Goal: Communication & Community: Answer question/provide support

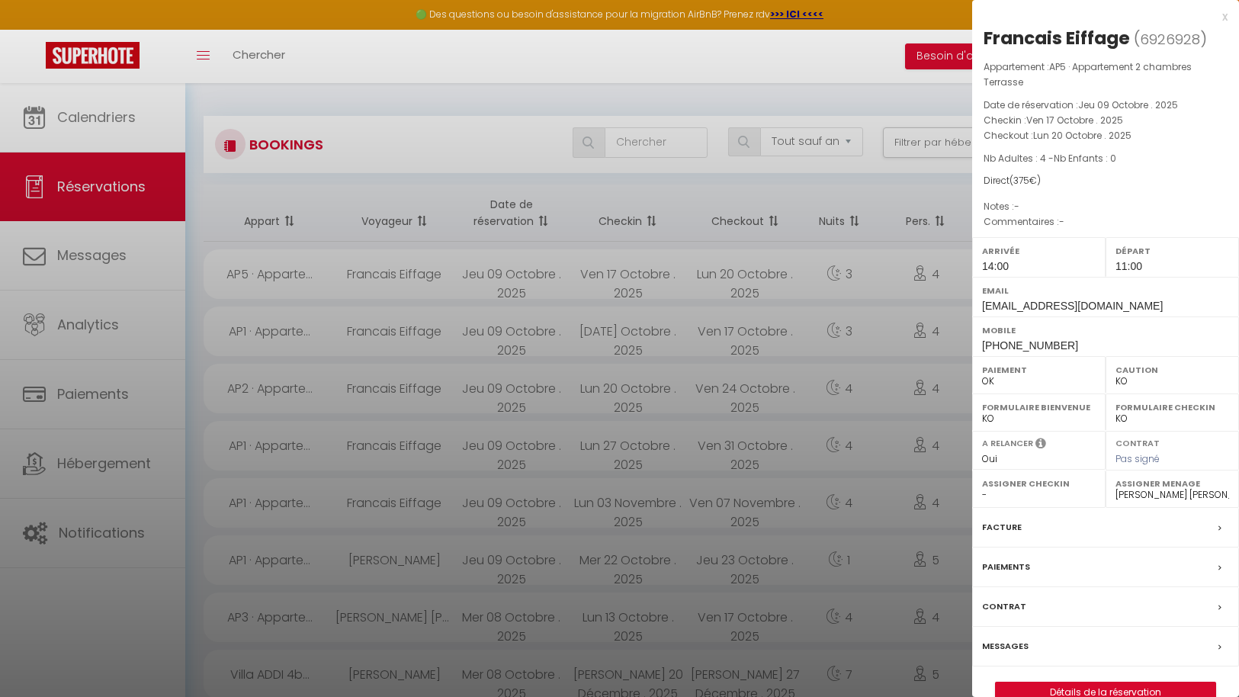
select select "not_cancelled"
select select "KO"
select select "0"
select select "43287"
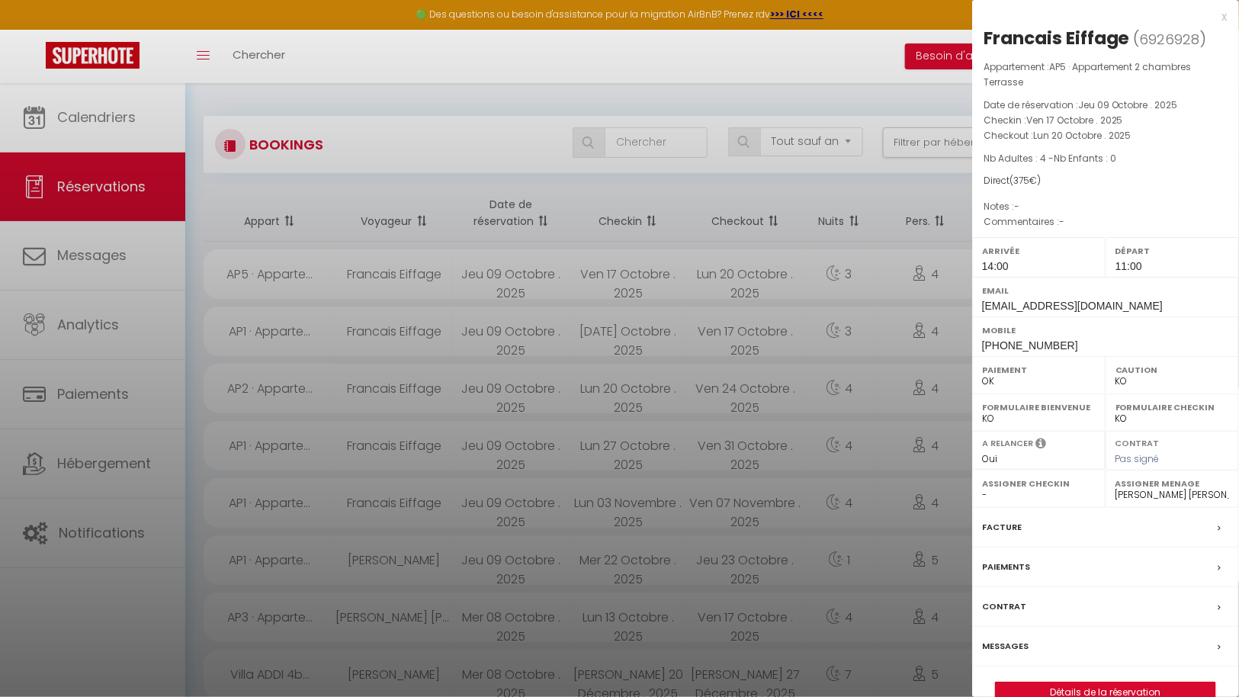
click at [535, 88] on div at bounding box center [619, 348] width 1239 height 697
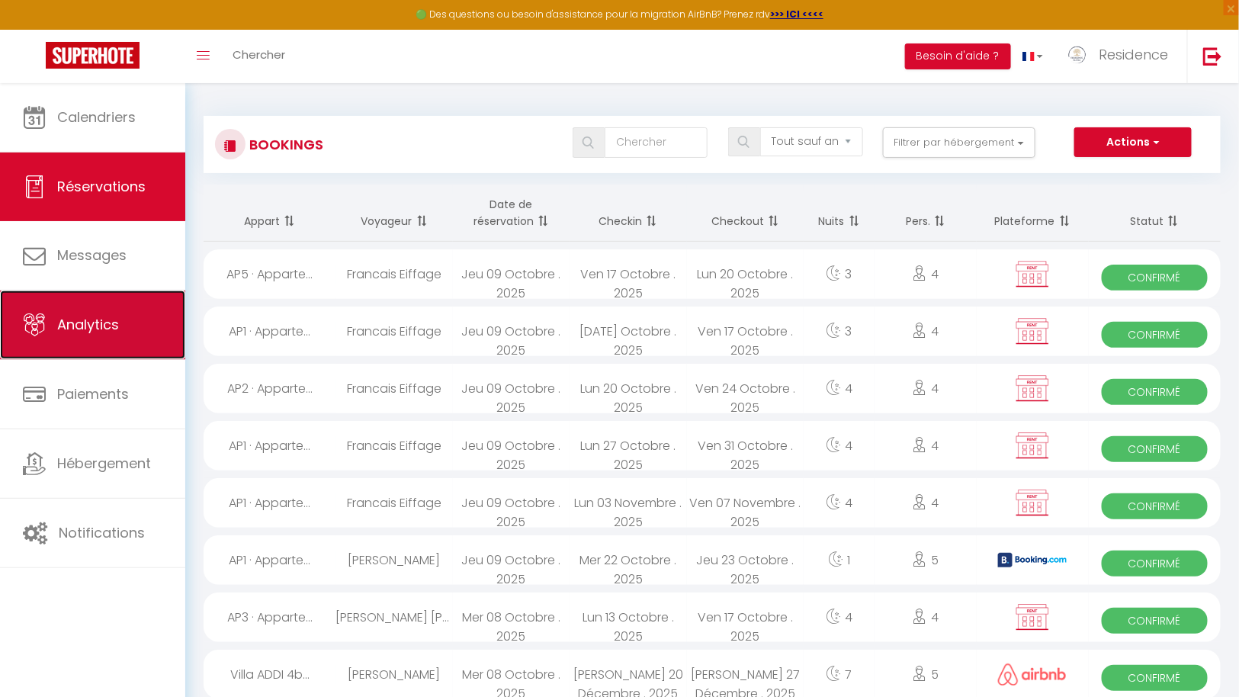
click at [95, 322] on span "Analytics" at bounding box center [88, 324] width 62 height 19
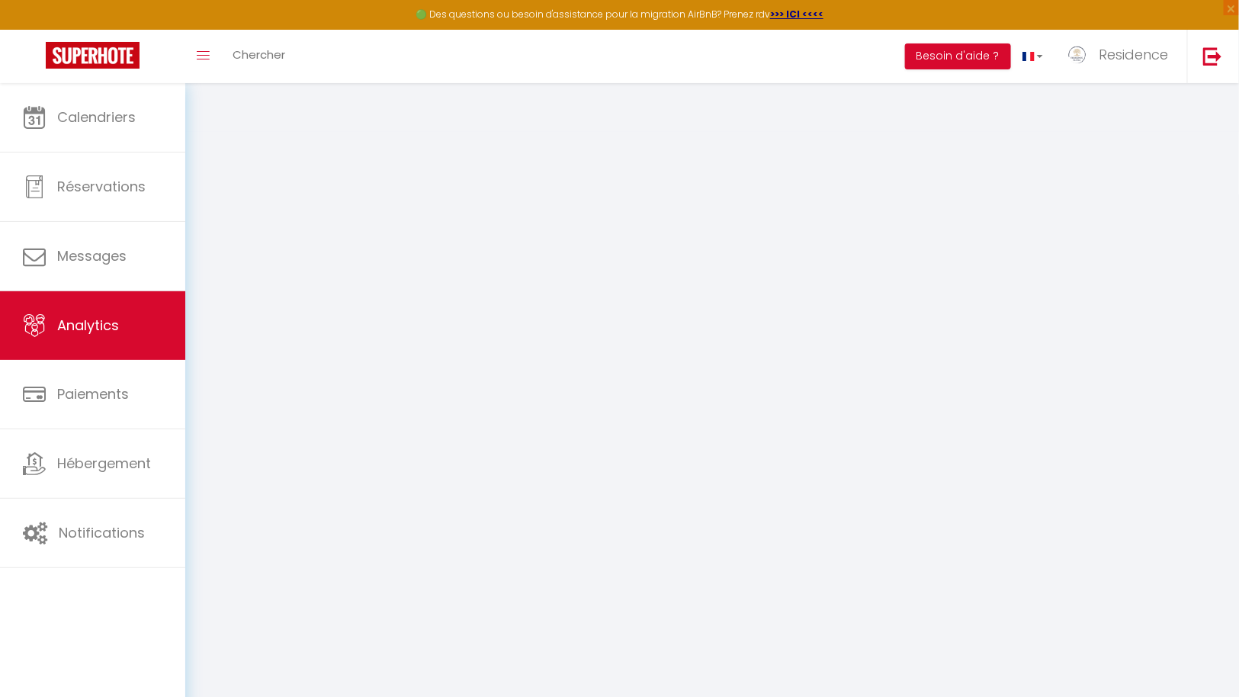
select select "2025"
select select "10"
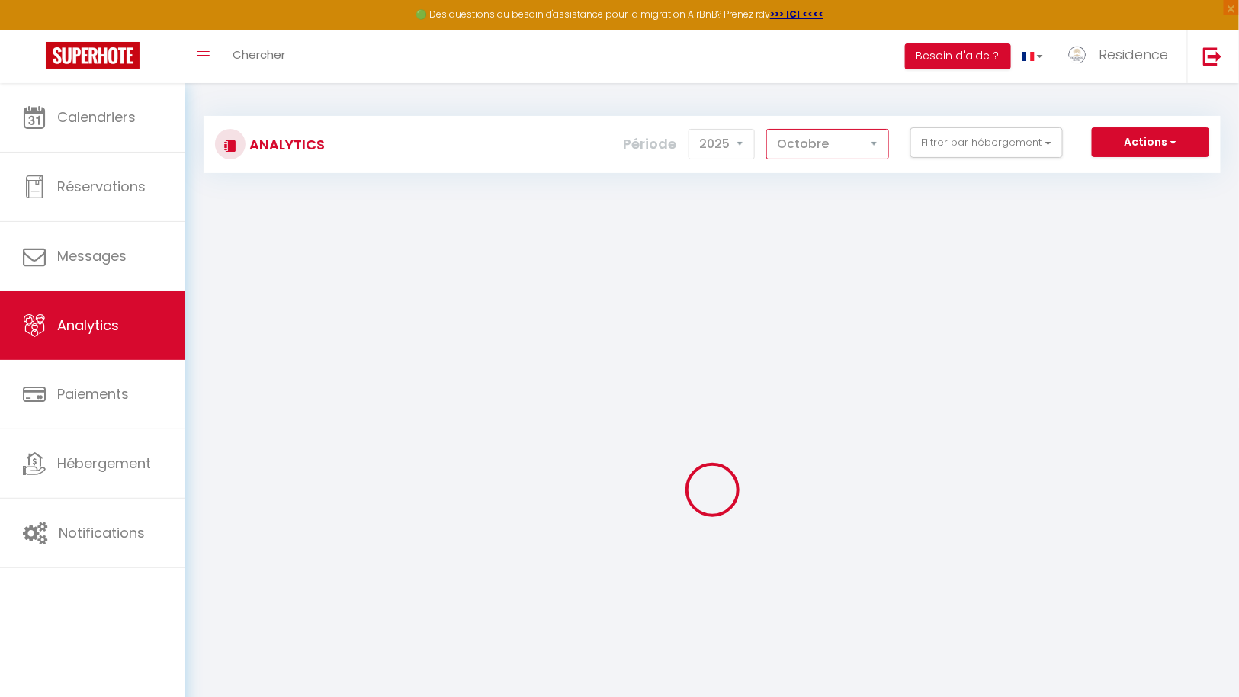
click at [862, 139] on select "[PERSON_NAME] Mars [PERSON_NAME] Juin Juillet Août Septembre Octobre Novembre D…" at bounding box center [827, 144] width 123 height 30
click at [1019, 143] on button "Filtrer par hébergement" at bounding box center [986, 142] width 152 height 30
checkbox input "false"
checkbox Terrasse "false"
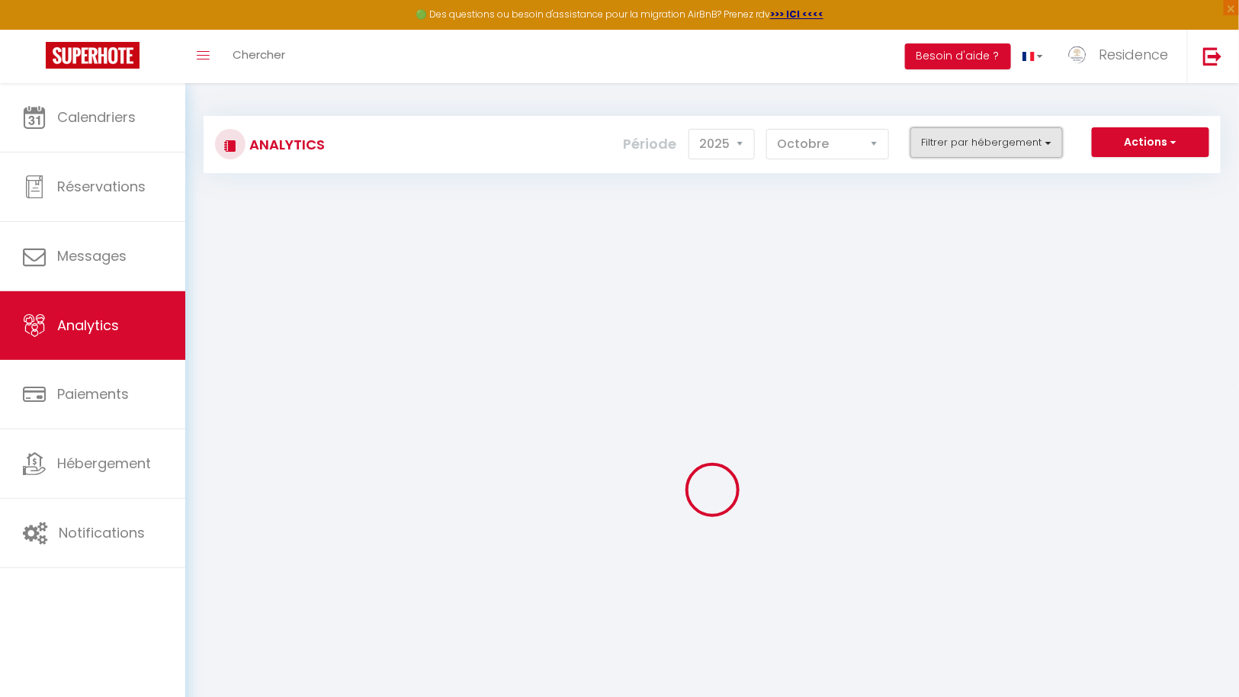
checkbox Terrasse "false"
checkbox chambres "false"
checkbox Terrasse "false"
checkbox input "false"
checkbox Oberoi "false"
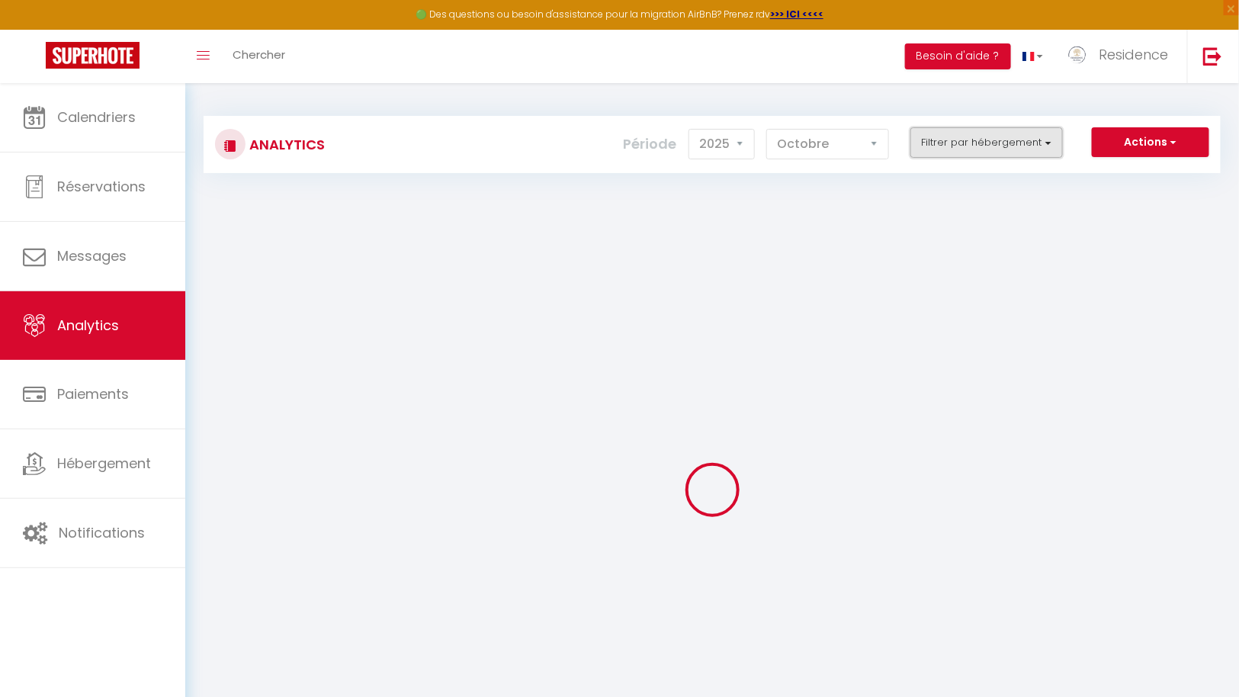
checkbox -Seminyak-Bali "false"
checkbox Seminyak "false"
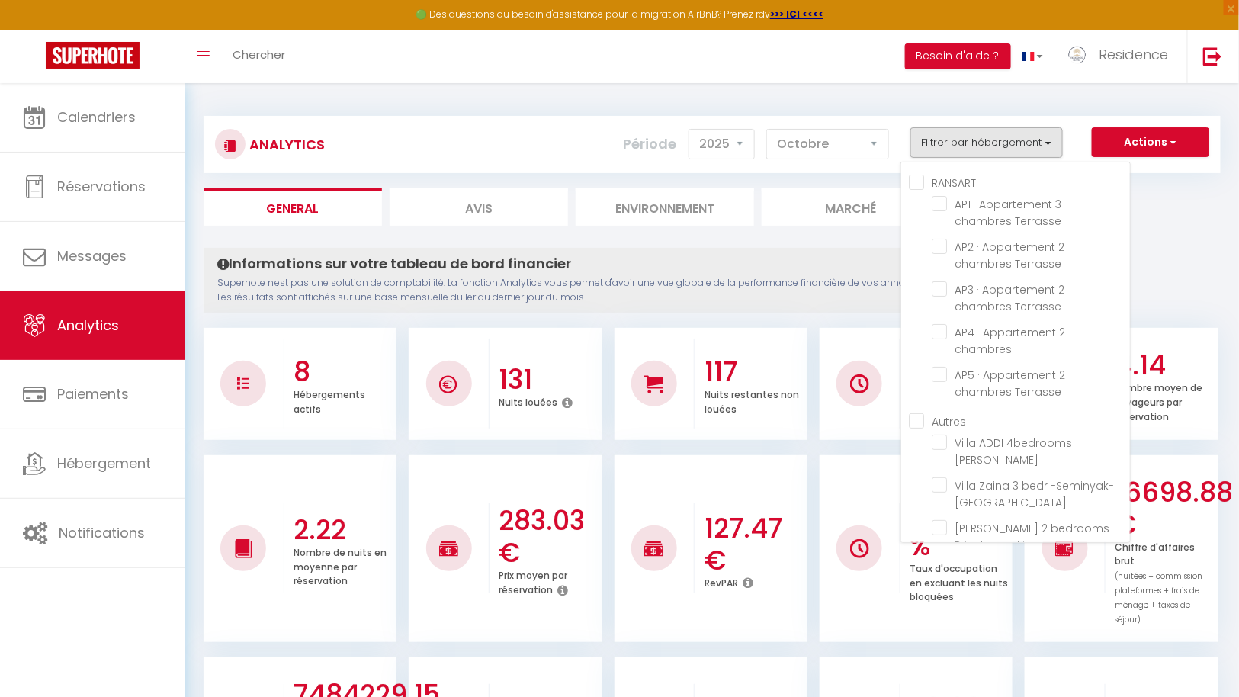
click at [912, 181] on input "RANSART" at bounding box center [1019, 181] width 221 height 15
checkbox input "true"
checkbox Terrasse "true"
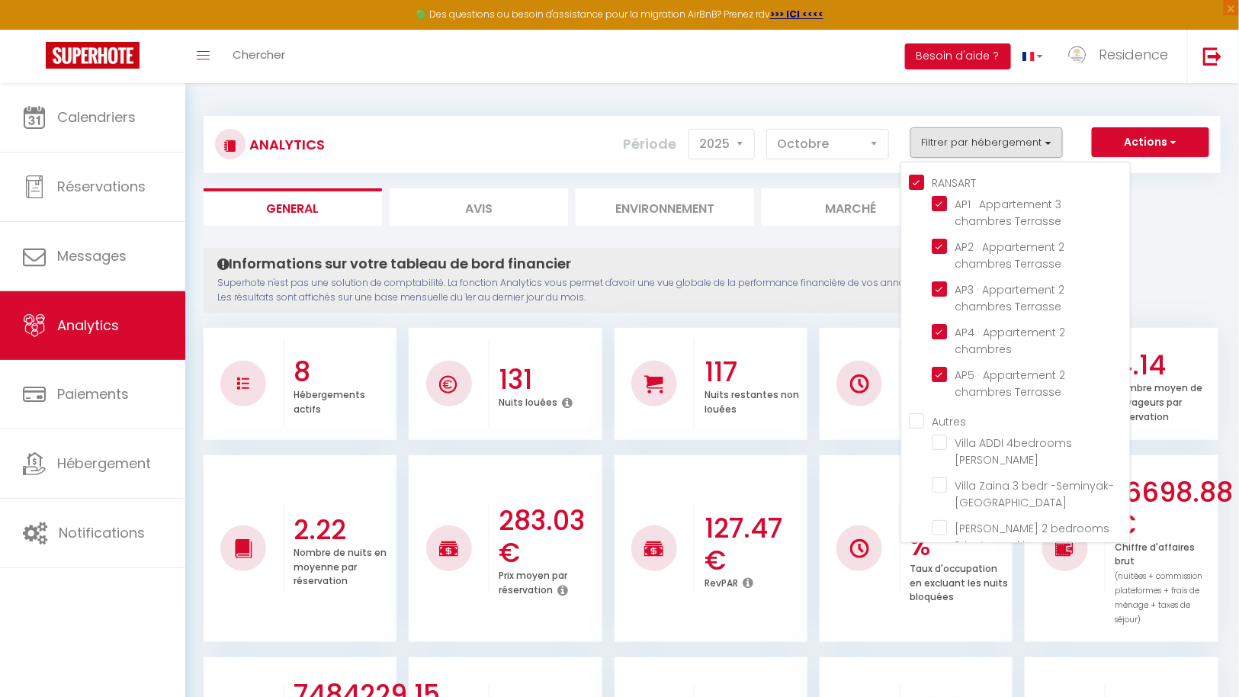
checkbox chambres "true"
checkbox Terrasse "true"
checkbox Oberoi "false"
checkbox -Seminyak-Bali "false"
checkbox Seminyak "false"
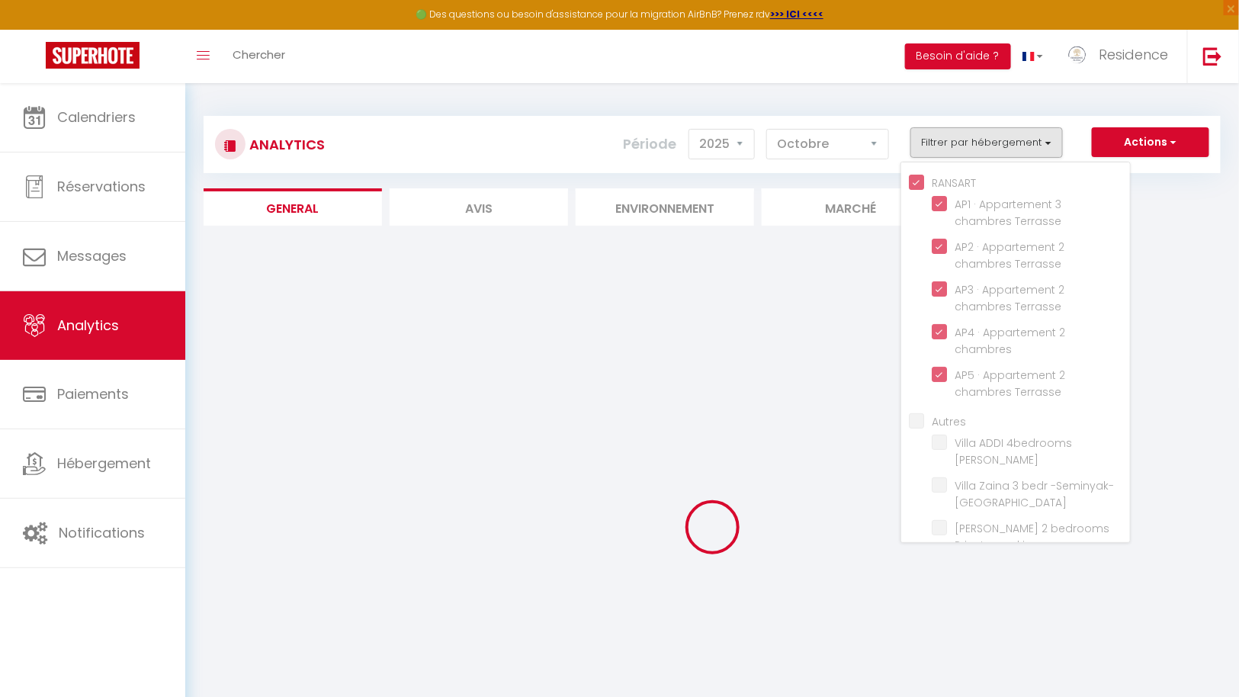
click at [770, 255] on div at bounding box center [712, 527] width 1017 height 559
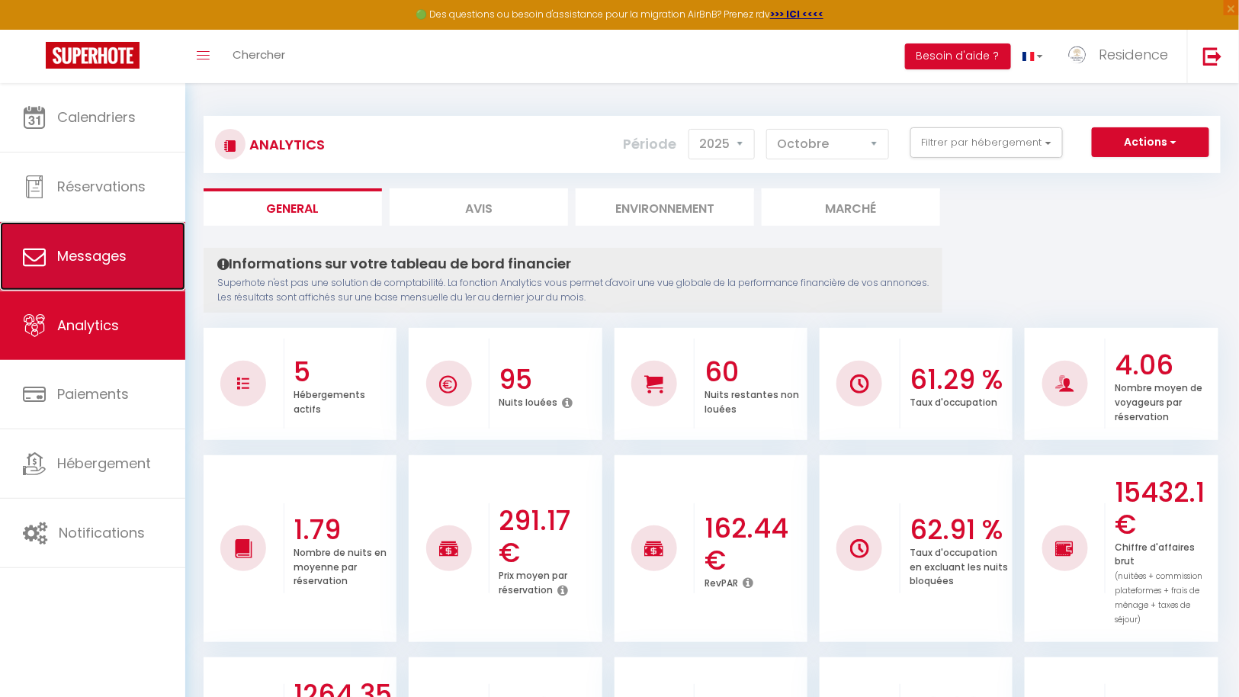
click at [113, 237] on link "Messages" at bounding box center [92, 256] width 185 height 69
select select "message"
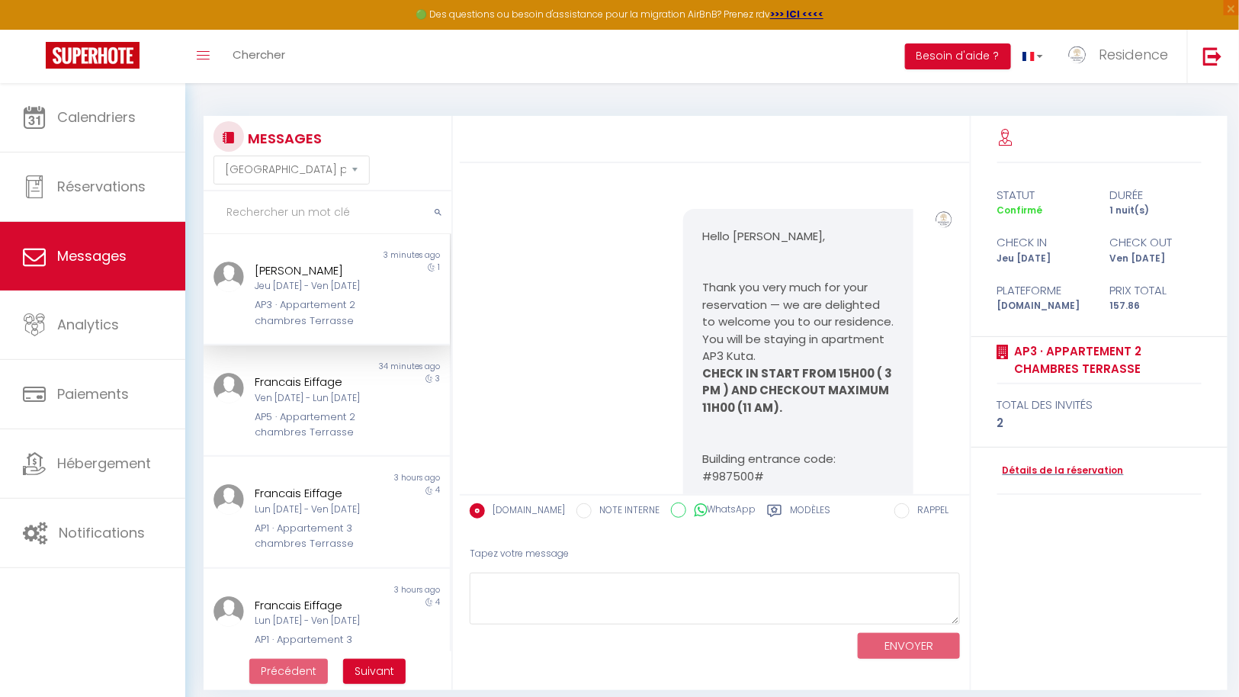
scroll to position [1751, 0]
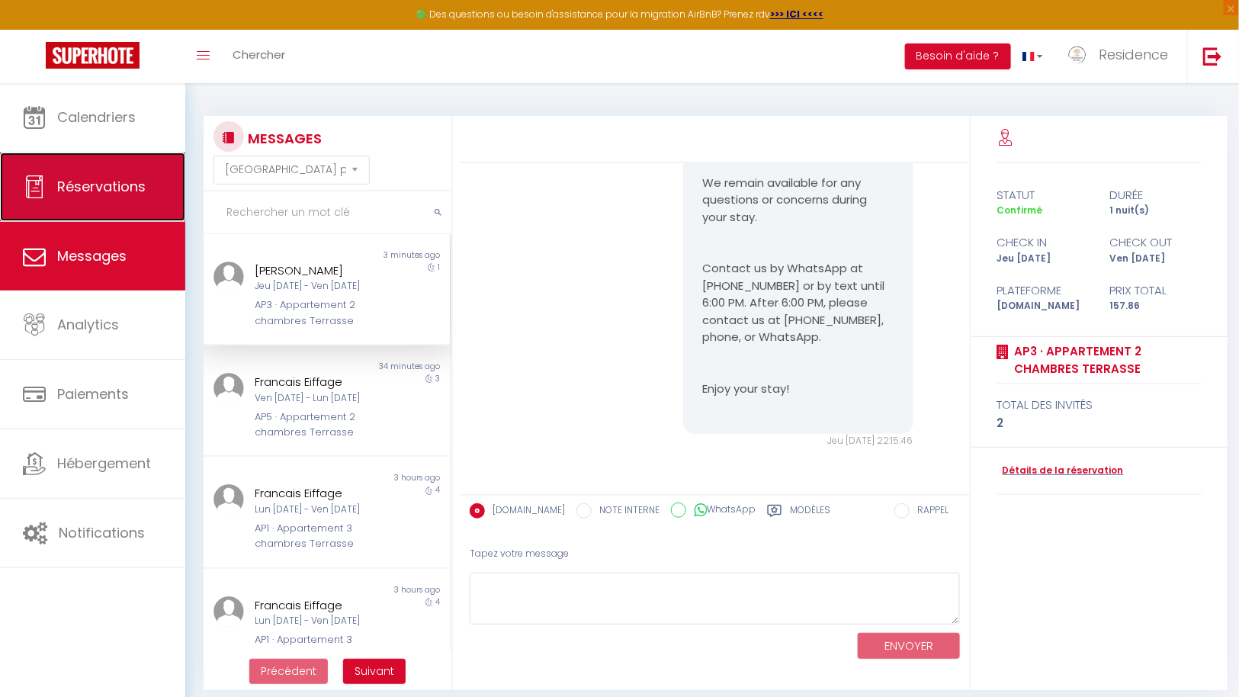
click at [120, 181] on span "Réservations" at bounding box center [101, 186] width 88 height 19
select select "not_cancelled"
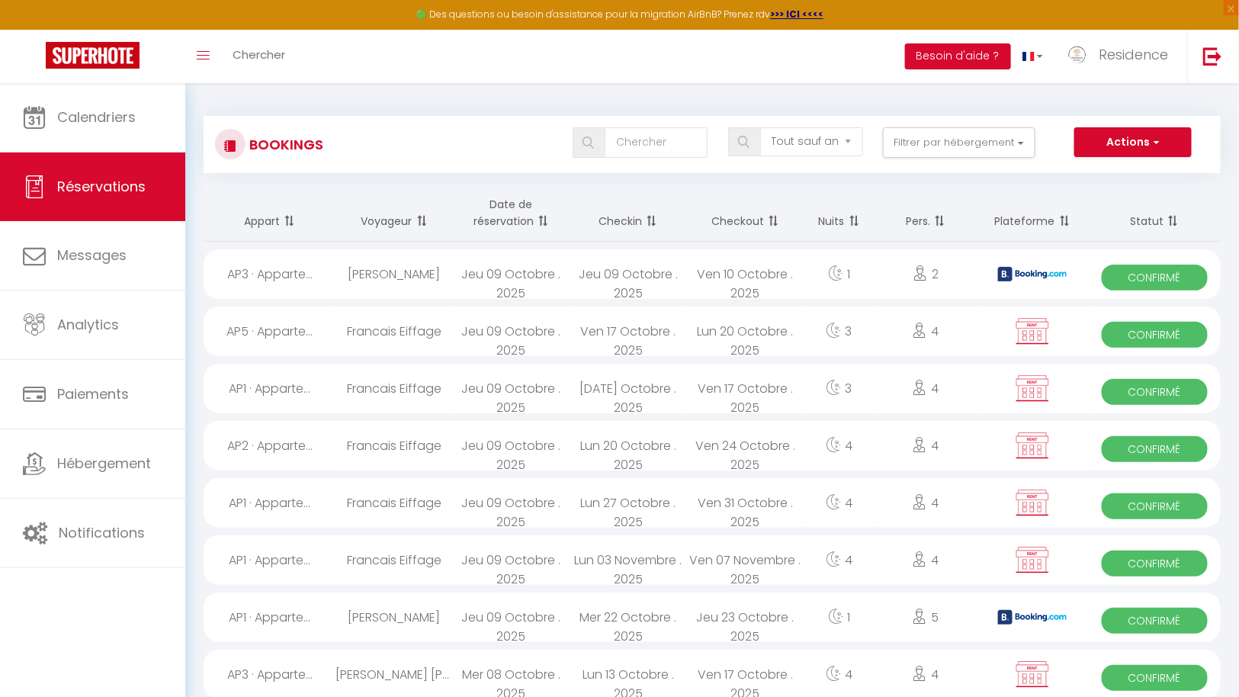
click at [629, 275] on div "Jeu 09 Octobre . 2025" at bounding box center [627, 274] width 117 height 50
select select "OK"
select select "KO"
select select "0"
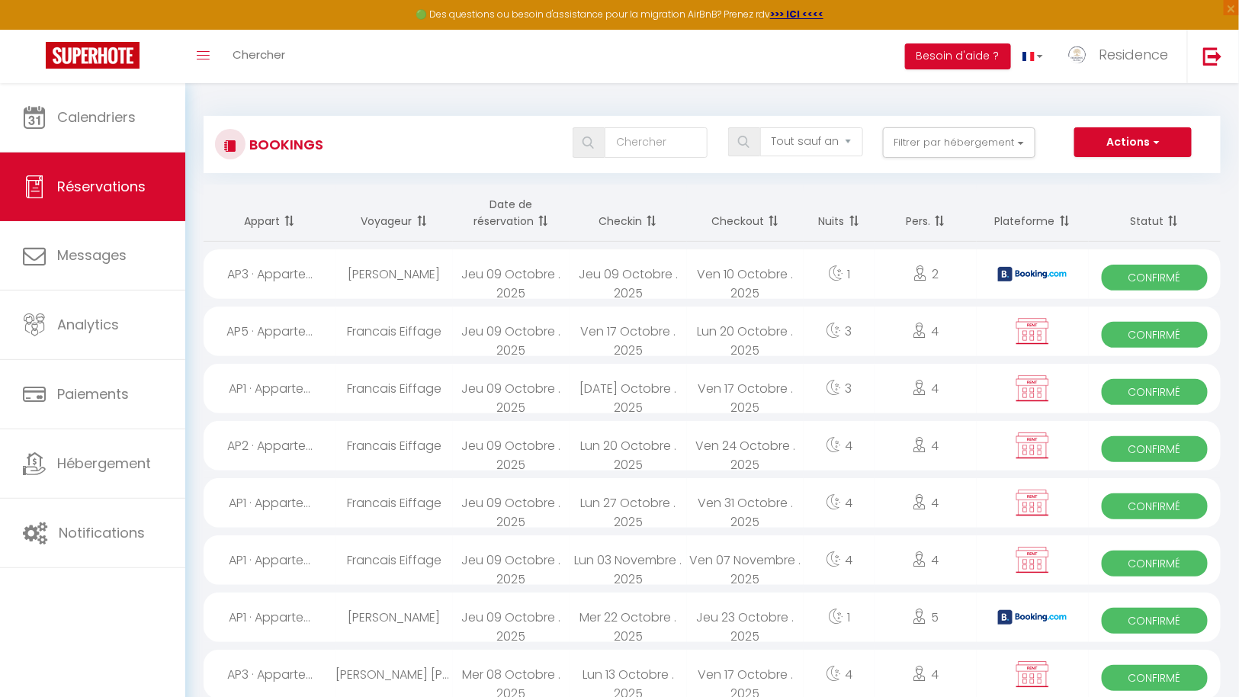
select select "1"
select select
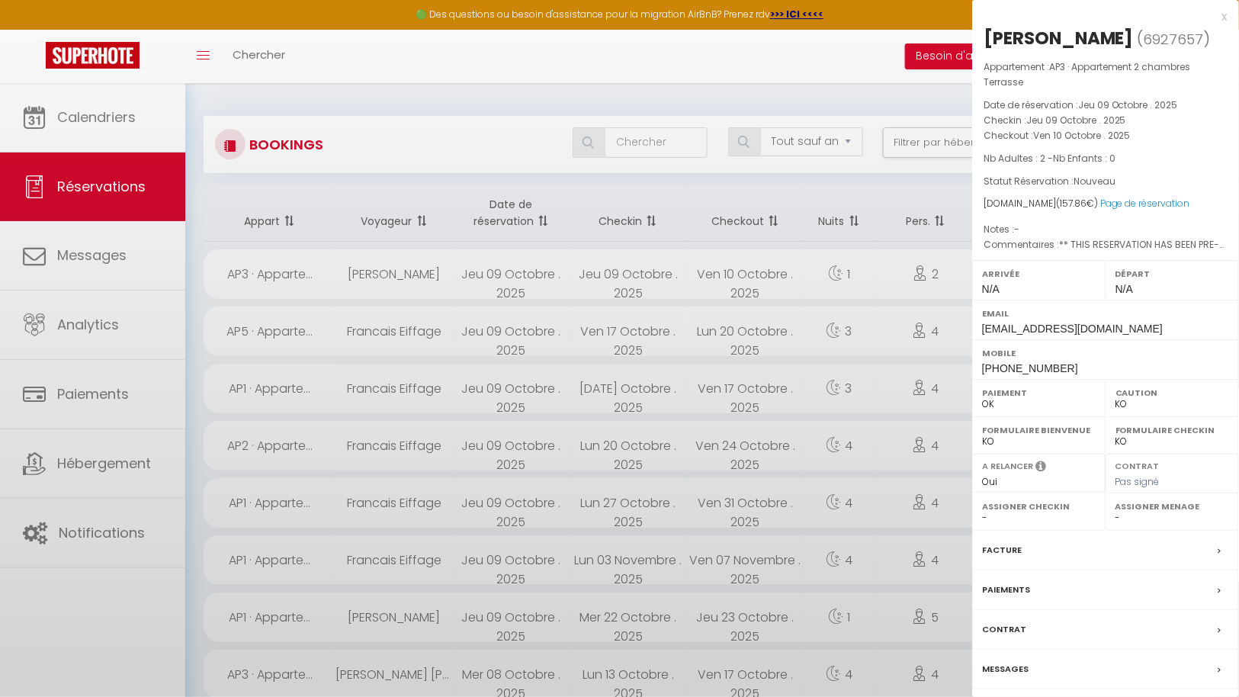
select select "43287"
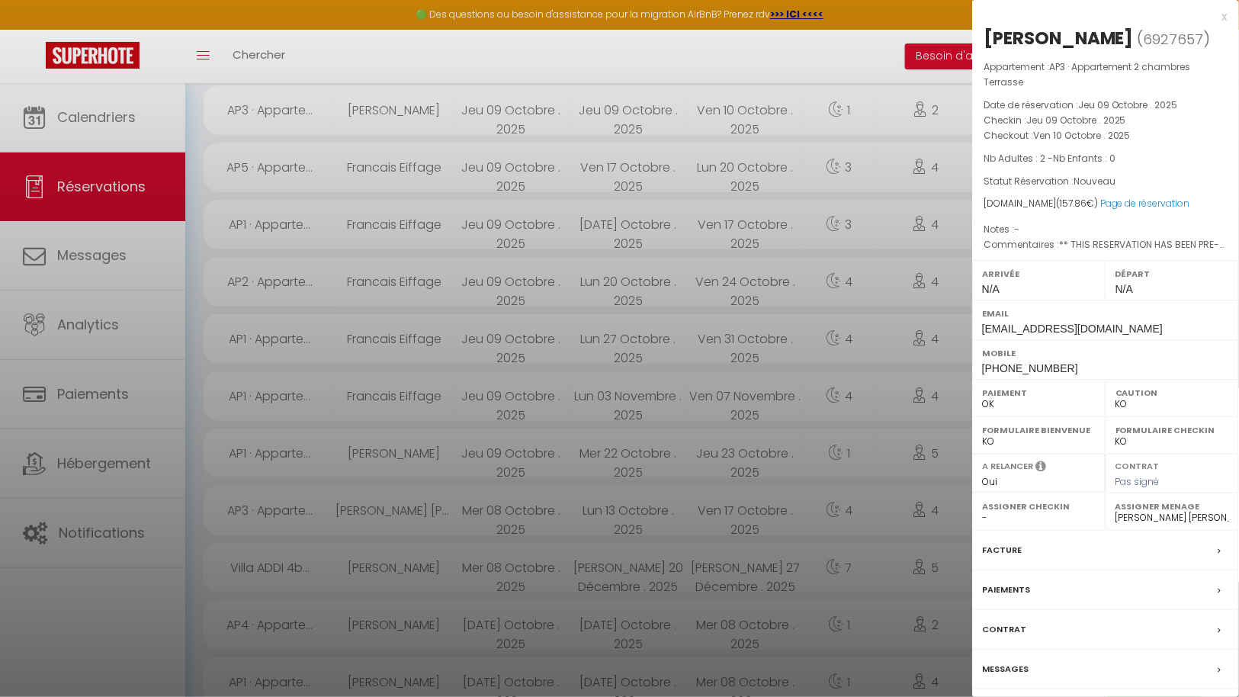
scroll to position [165, 0]
click at [1059, 670] on div "Messages" at bounding box center [1105, 669] width 267 height 40
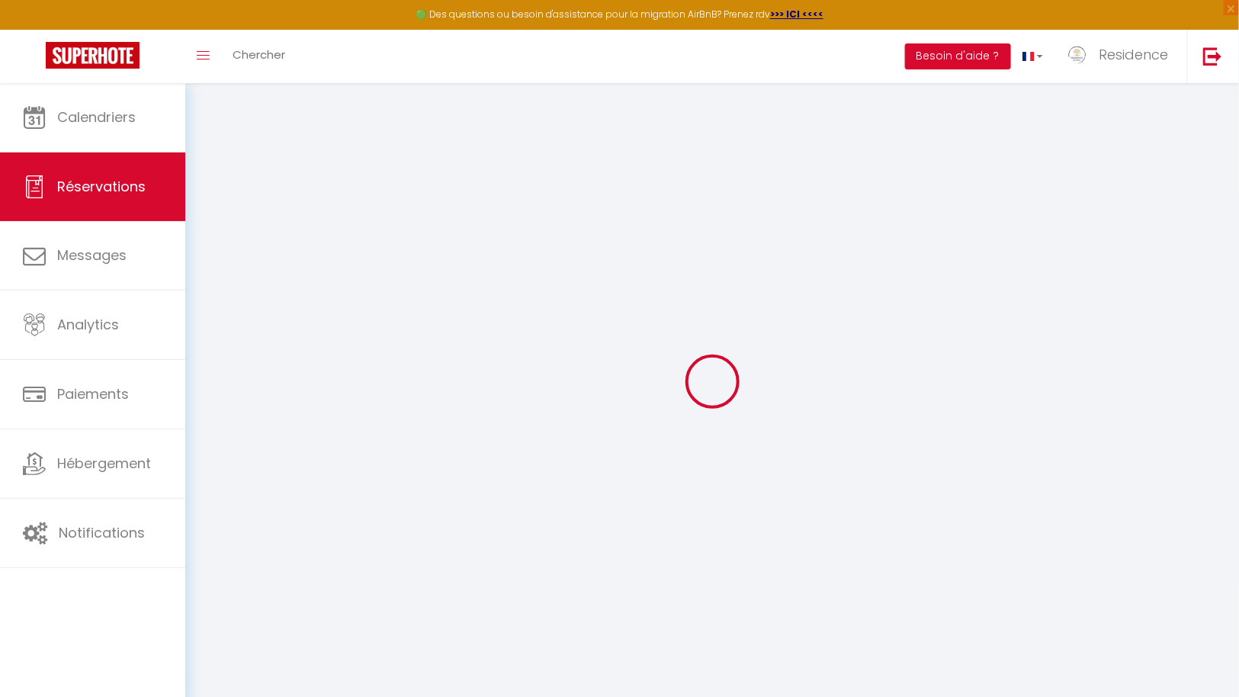
select select
checkbox input "false"
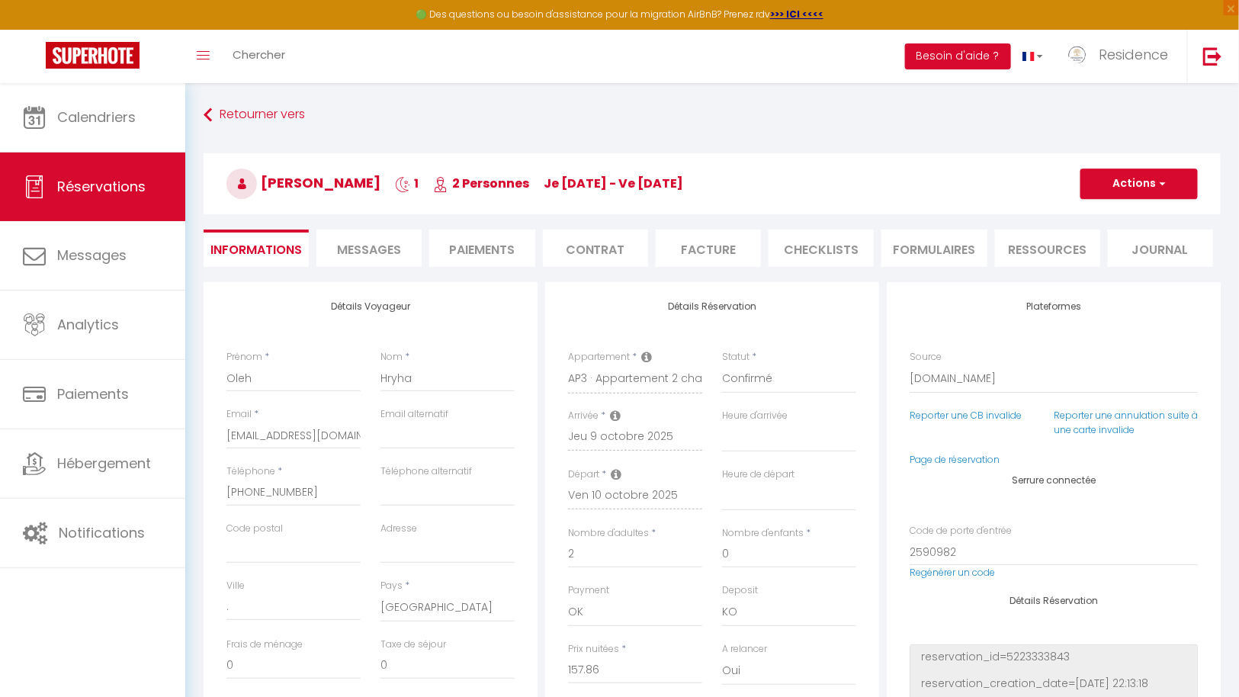
select select
checkbox input "false"
type textarea "** THIS RESERVATION HAS BEEN PRE-PAID ** BOOKING NOTE : Payment charge is EUR 2…"
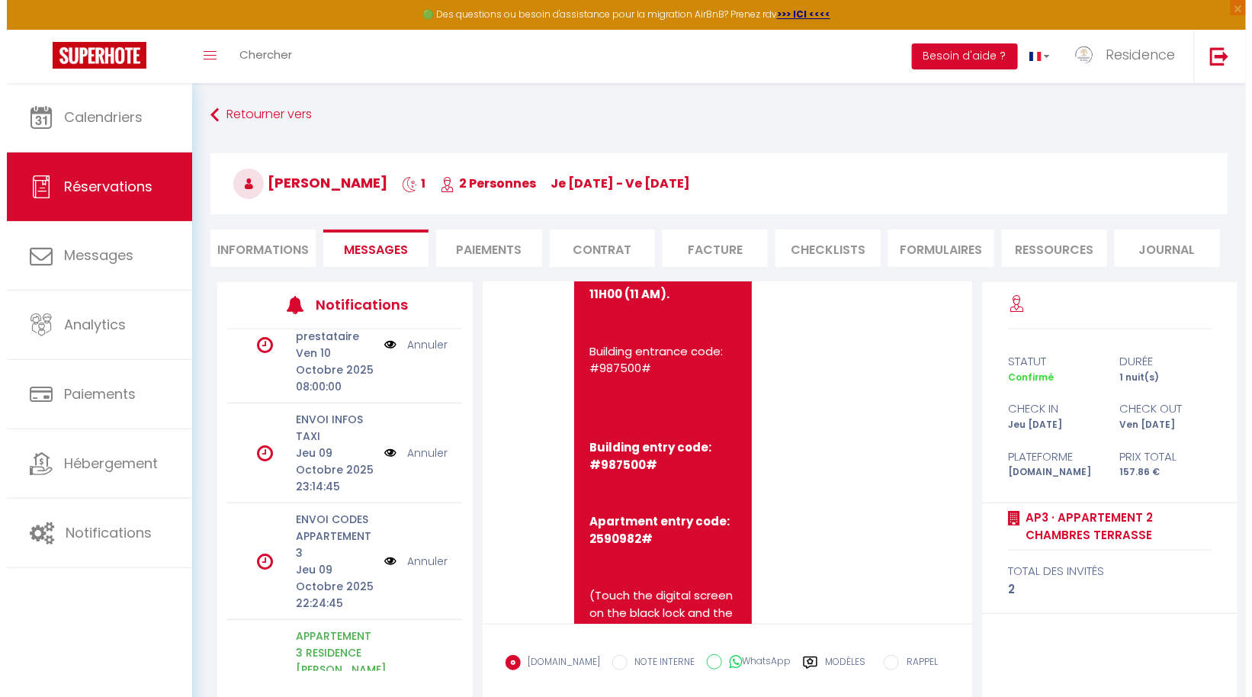
scroll to position [192, 0]
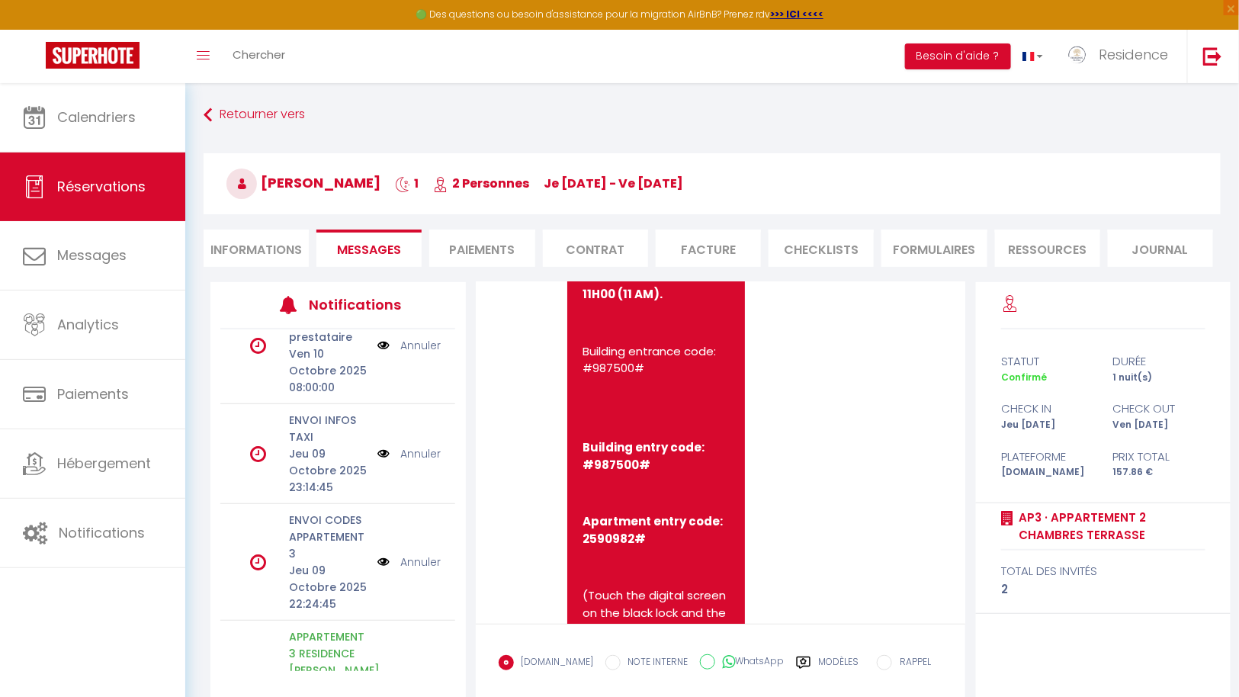
click at [377, 557] on img at bounding box center [383, 561] width 12 height 17
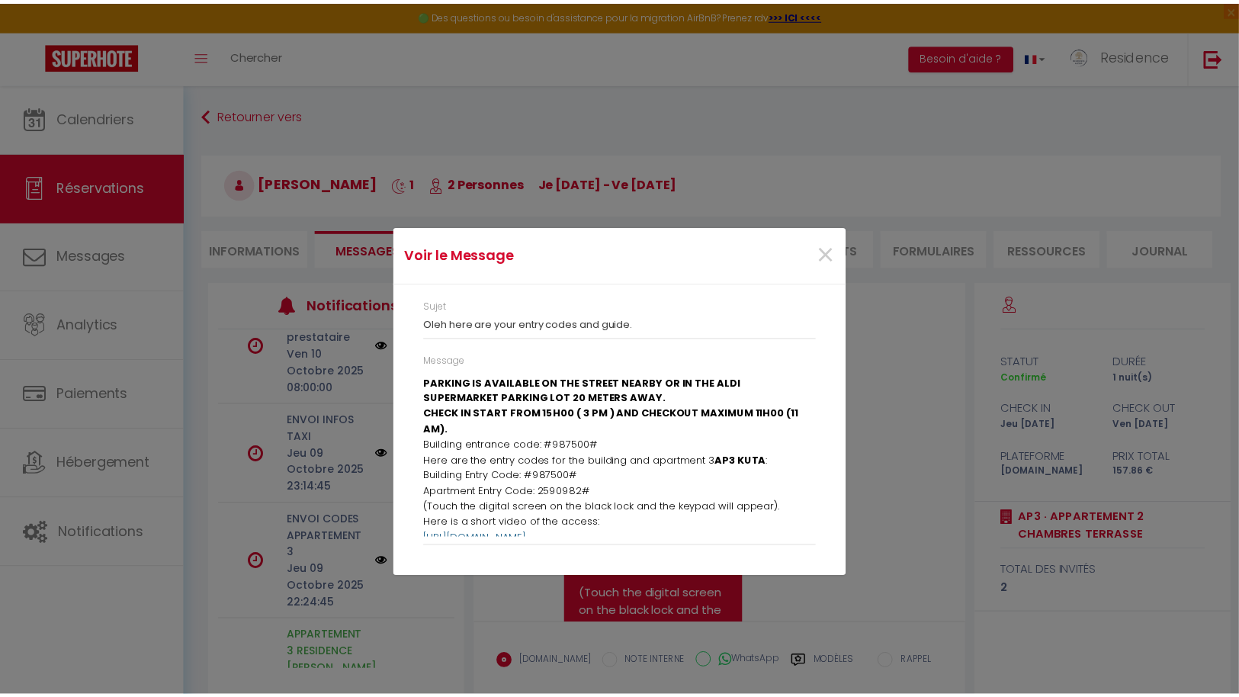
scroll to position [21, 0]
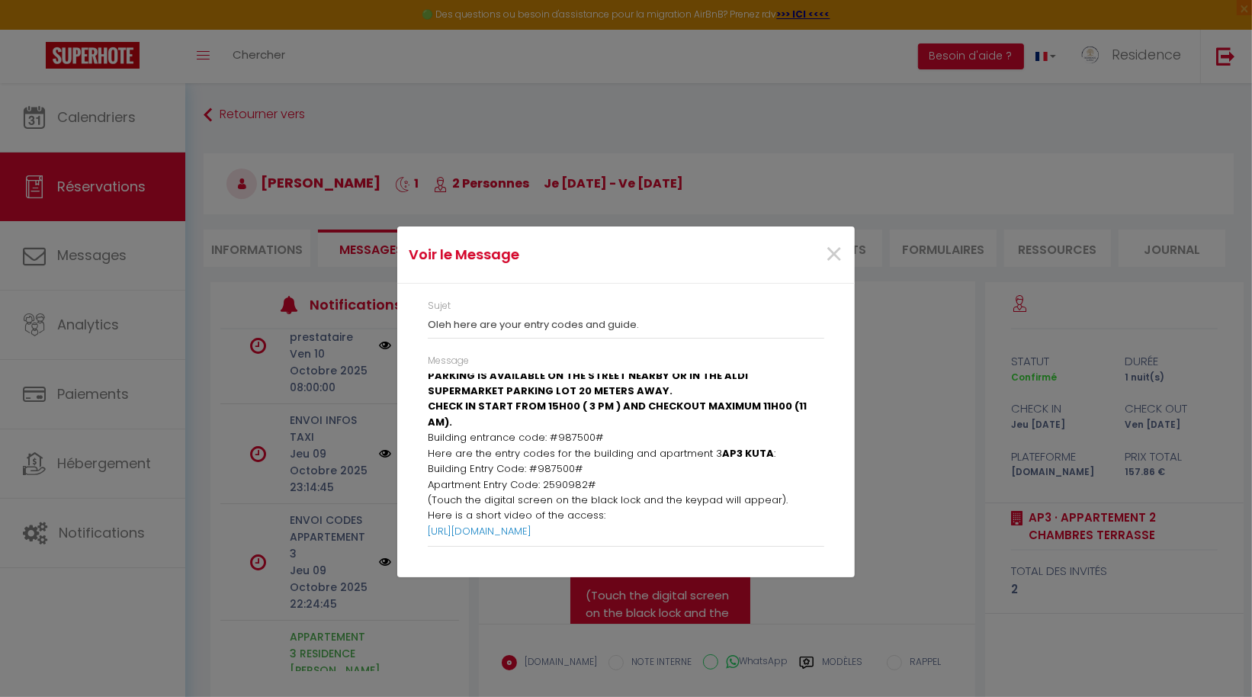
drag, startPoint x: 428, startPoint y: 473, endPoint x: 768, endPoint y: 535, distance: 345.5
click at [768, 535] on div "Hello [PERSON_NAME], PARKING IS AVAILABLE ON THE STREET NEARBY OR IN THE ALDI S…" at bounding box center [626, 455] width 396 height 165
copy div "Here are the entry codes for the building and apartment 3 AP3 KUTA : Building E…"
click at [794, 614] on div "Voir le Message × Sujet Oleh here are your entry codes and guide. Message Hello…" at bounding box center [625, 348] width 457 height 697
click at [835, 258] on span "×" at bounding box center [833, 255] width 19 height 46
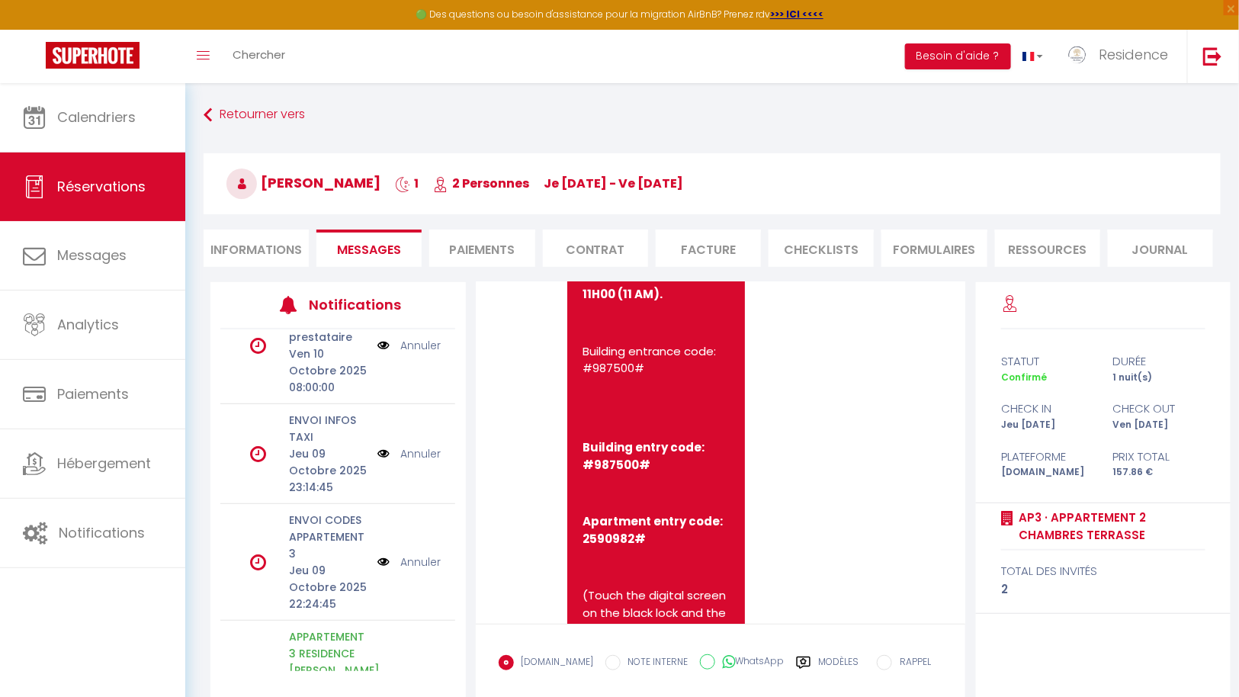
click at [700, 660] on input "WhatsApp" at bounding box center [707, 661] width 15 height 15
radio input "true"
radio input "false"
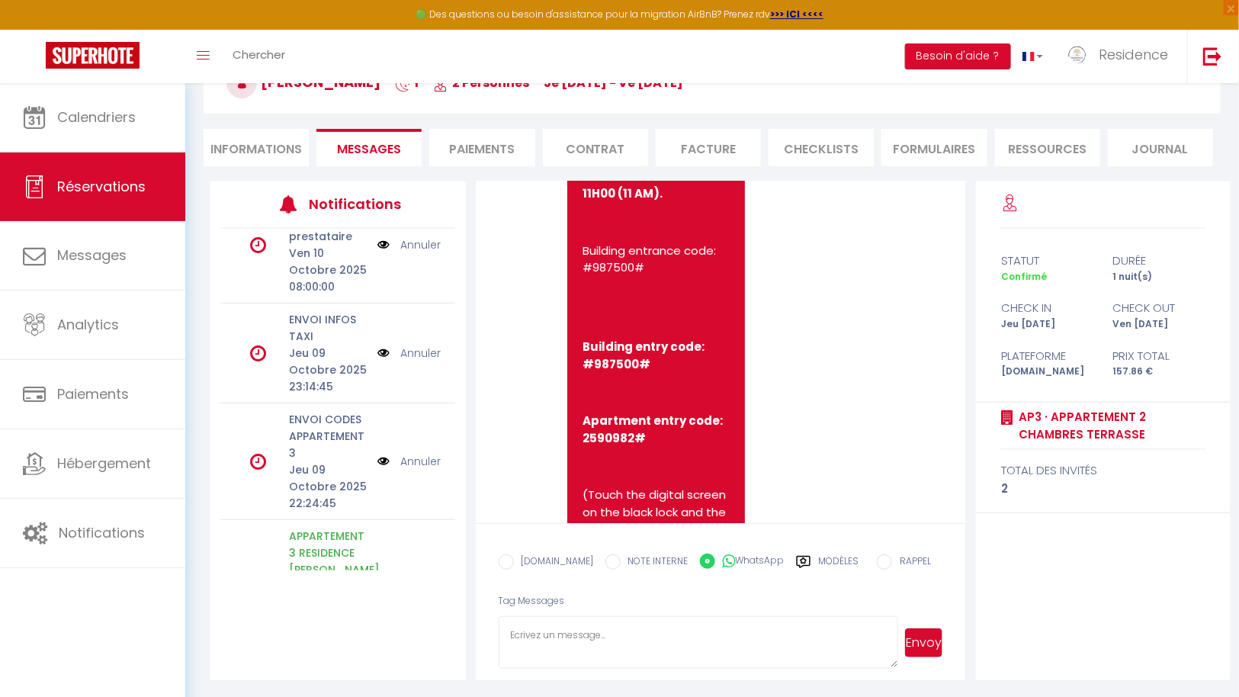
click at [587, 630] on textarea at bounding box center [698, 642] width 400 height 53
paste textarea "Here are the entry codes for the building and apartment 3 AP3 KUTA : Building E…"
click at [924, 641] on button "Envoyer" at bounding box center [924, 642] width 38 height 29
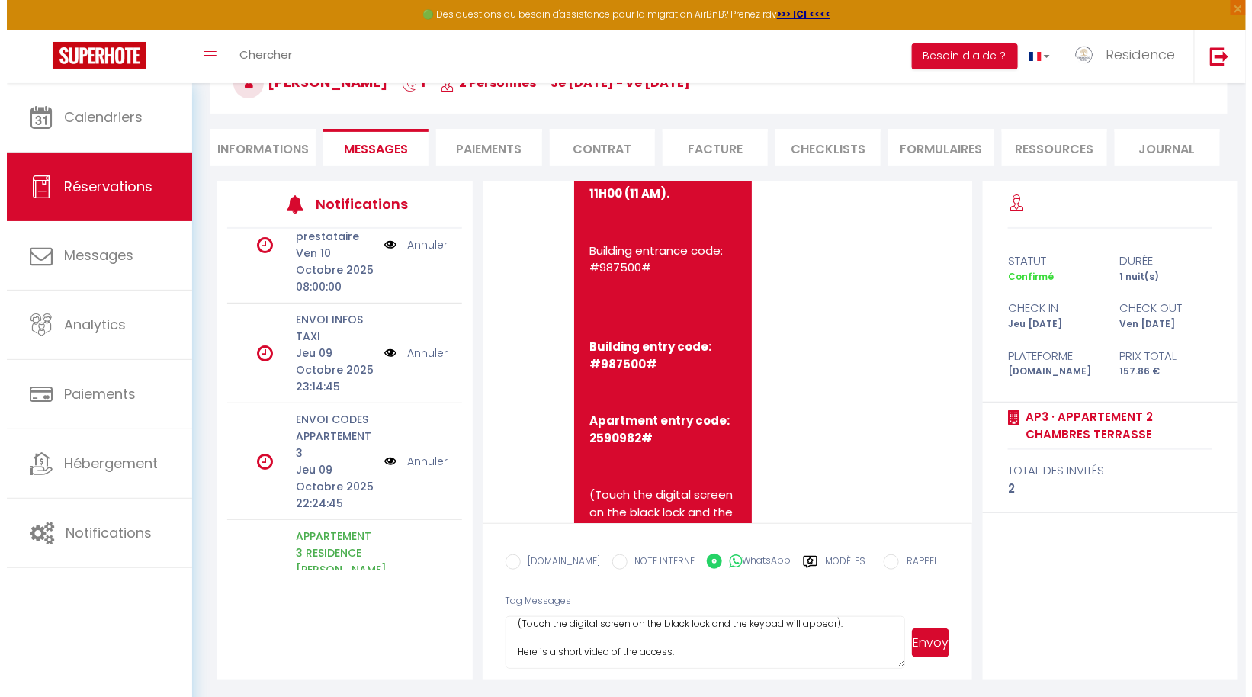
scroll to position [129, 0]
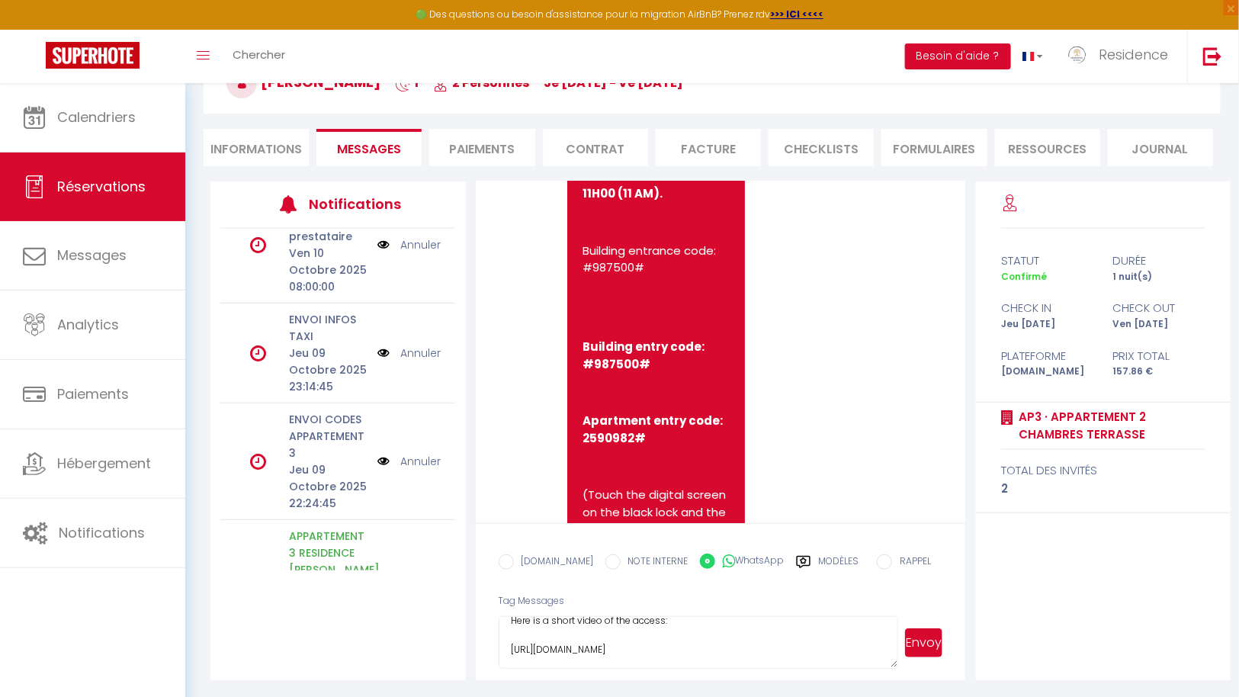
click at [316, 454] on p "ENVOI CODES APPARTEMENT 3" at bounding box center [328, 436] width 78 height 50
click at [377, 460] on img at bounding box center [383, 461] width 12 height 17
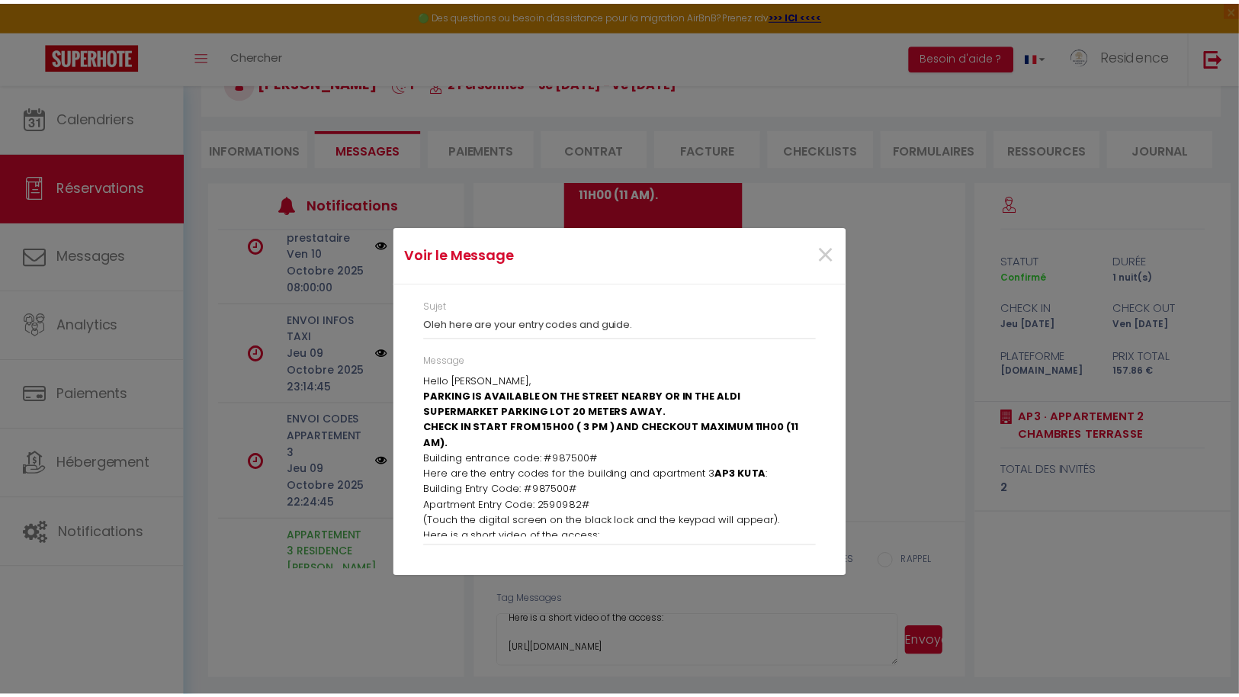
scroll to position [21, 0]
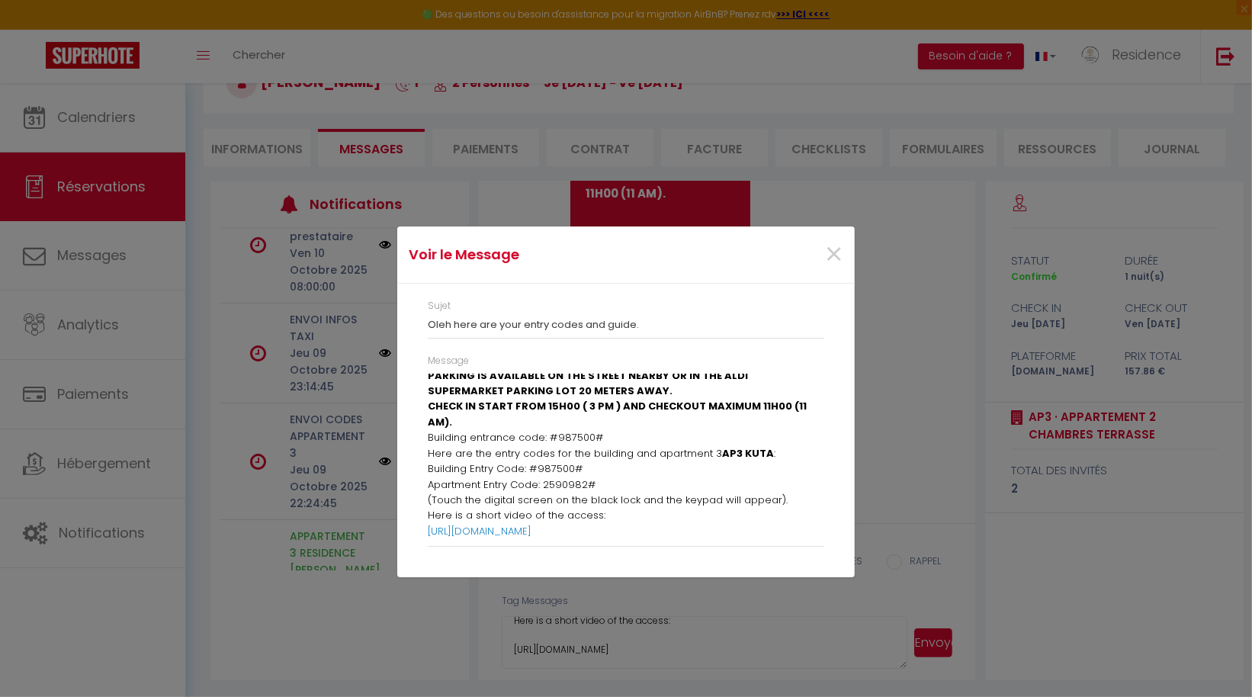
drag, startPoint x: 428, startPoint y: 383, endPoint x: 774, endPoint y: 581, distance: 398.8
click at [774, 581] on div "Voir le Message × Sujet Oleh here are your entry codes and guide. Message Hello…" at bounding box center [625, 348] width 457 height 697
copy div "Hello Oleh, PARKING IS AVAILABLE ON THE STREET NEARBY OR IN THE ALDI SUPERMARKE…"
click at [834, 253] on span "×" at bounding box center [833, 255] width 19 height 46
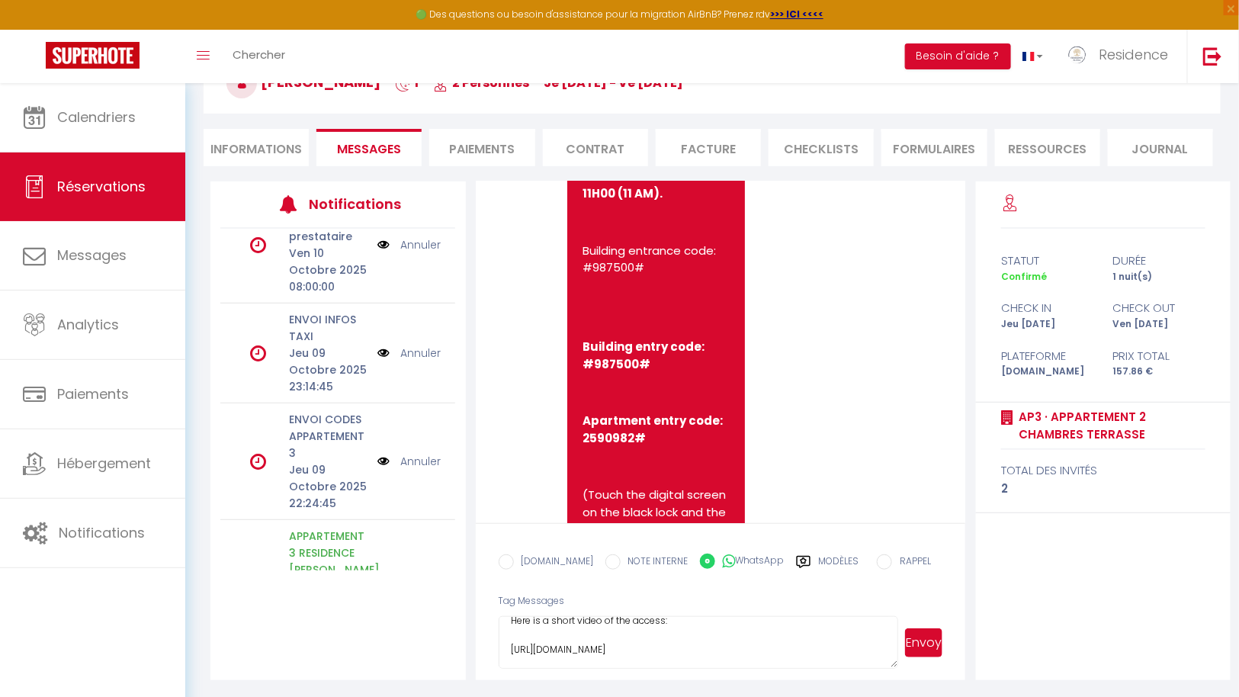
click at [574, 623] on textarea "Here are the entry codes for the building and apartment 3 AP3 KUTA : Building E…" at bounding box center [698, 642] width 400 height 53
paste textarea "Hello [PERSON_NAME], PARKING IS AVAILABLE ON THE STREET NEARBY OR IN THE ALDI S…"
type textarea "Hello [PERSON_NAME], PARKING IS AVAILABLE ON THE STREET NEARBY OR IN THE ALDI S…"
click at [925, 645] on button "Envoyer" at bounding box center [924, 642] width 38 height 29
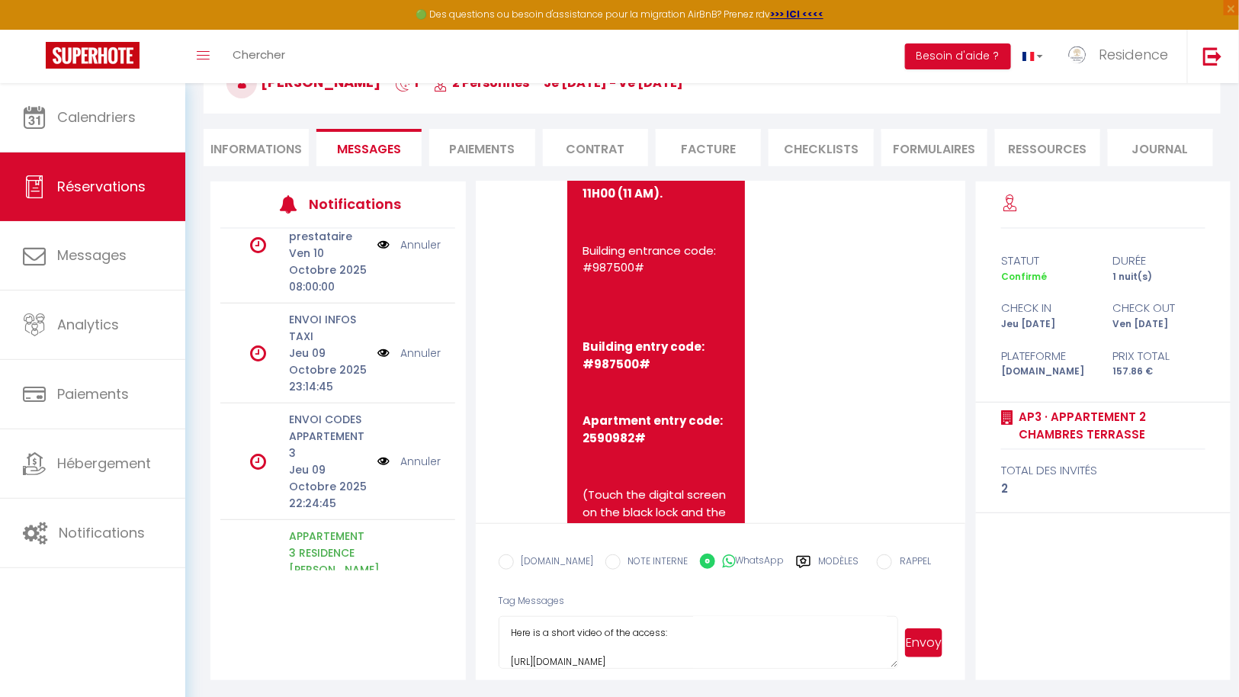
click at [540, 562] on label "[DOMAIN_NAME]" at bounding box center [554, 562] width 80 height 17
click at [514, 562] on input "EMAIL" at bounding box center [505, 561] width 15 height 15
radio input "true"
radio input "false"
click at [925, 642] on button "Envoyer" at bounding box center [924, 642] width 38 height 29
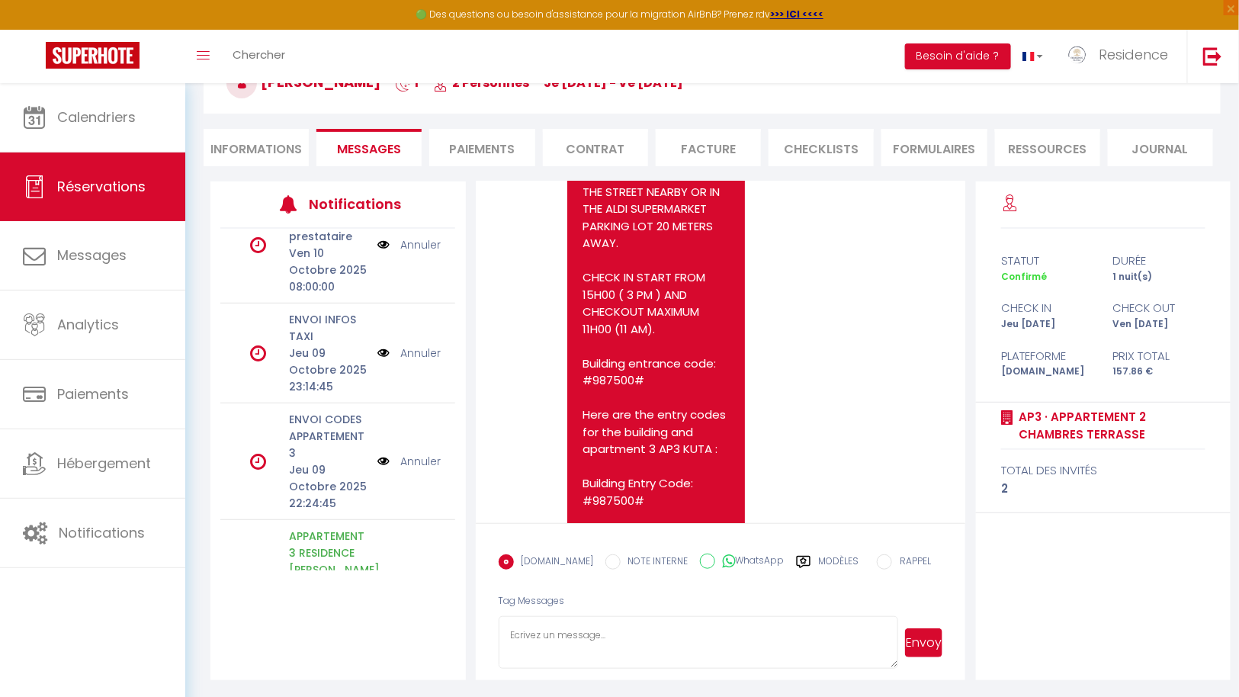
scroll to position [2546, 0]
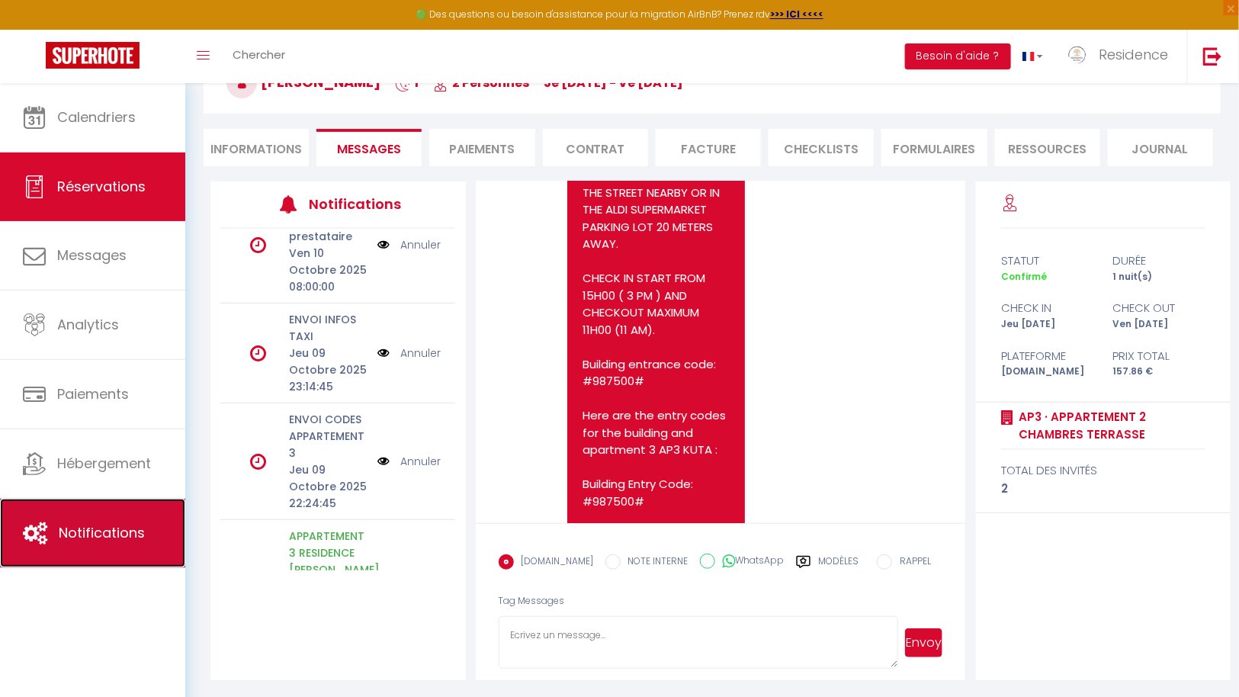
click at [101, 529] on span "Notifications" at bounding box center [102, 532] width 86 height 19
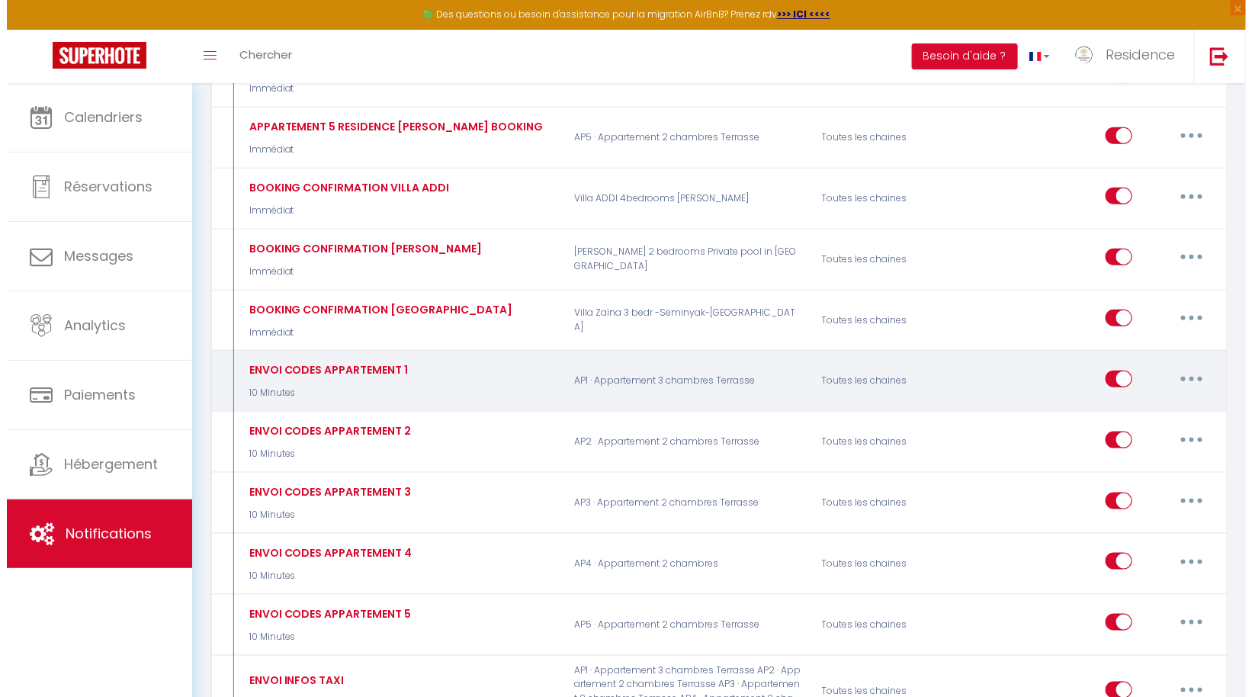
scroll to position [434, 0]
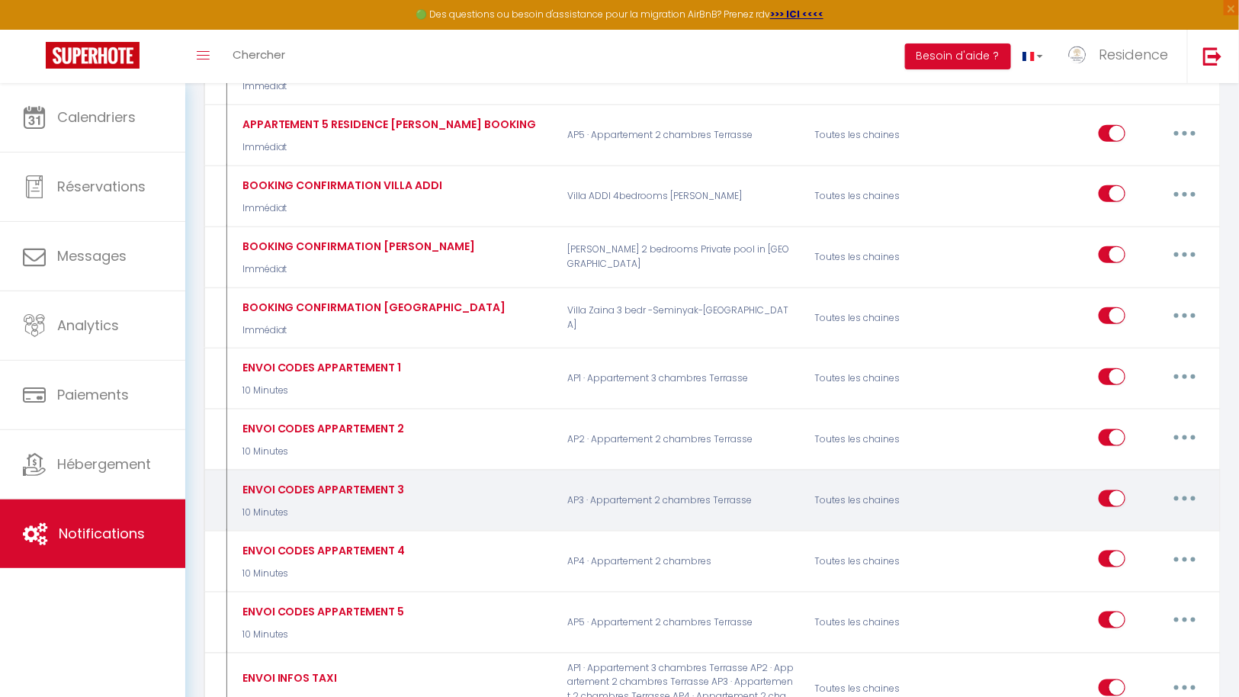
click at [1187, 486] on button "button" at bounding box center [1184, 498] width 43 height 24
click at [1135, 520] on link "Editer" at bounding box center [1144, 533] width 113 height 26
type input "ENVOI CODES APPARTEMENT 3"
select select "10 Minutes"
select select "if_booking_is_paid"
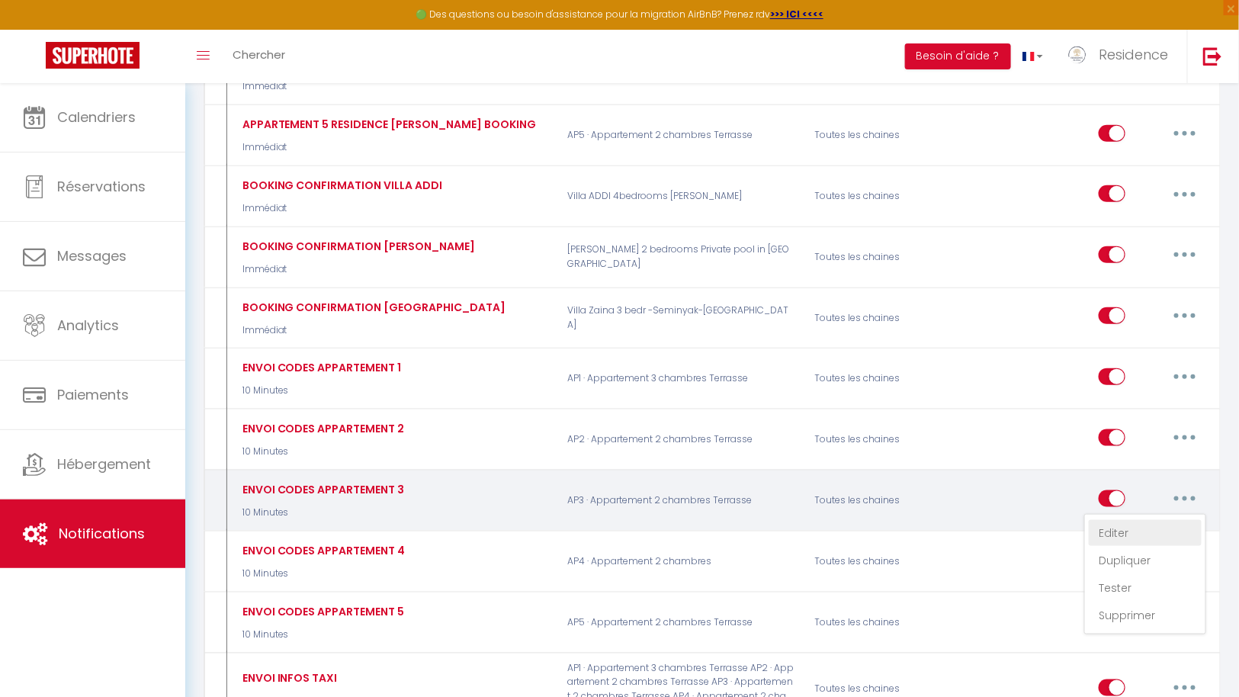
checkbox input "true"
checkbox input "false"
radio input "true"
type input "[GUEST:FIRST_NAME] voici vos codes d'entree et guide ."
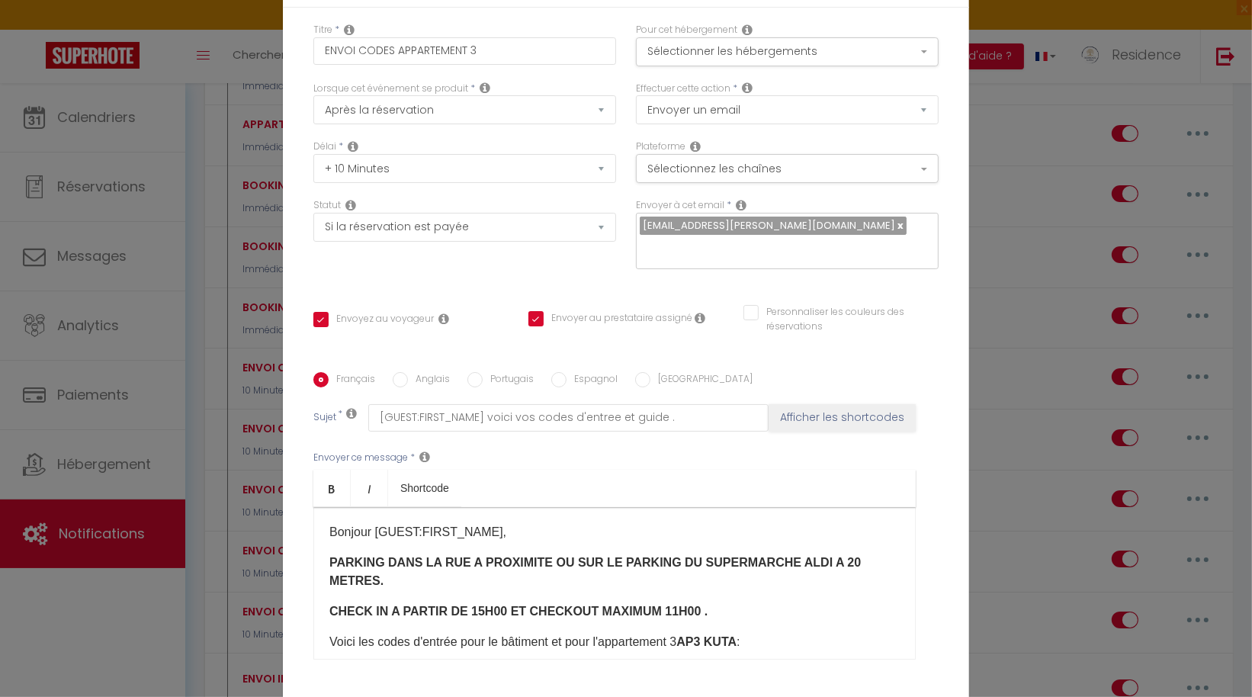
click at [393, 372] on input "Anglais" at bounding box center [400, 379] width 15 height 15
radio input "true"
checkbox input "true"
checkbox input "false"
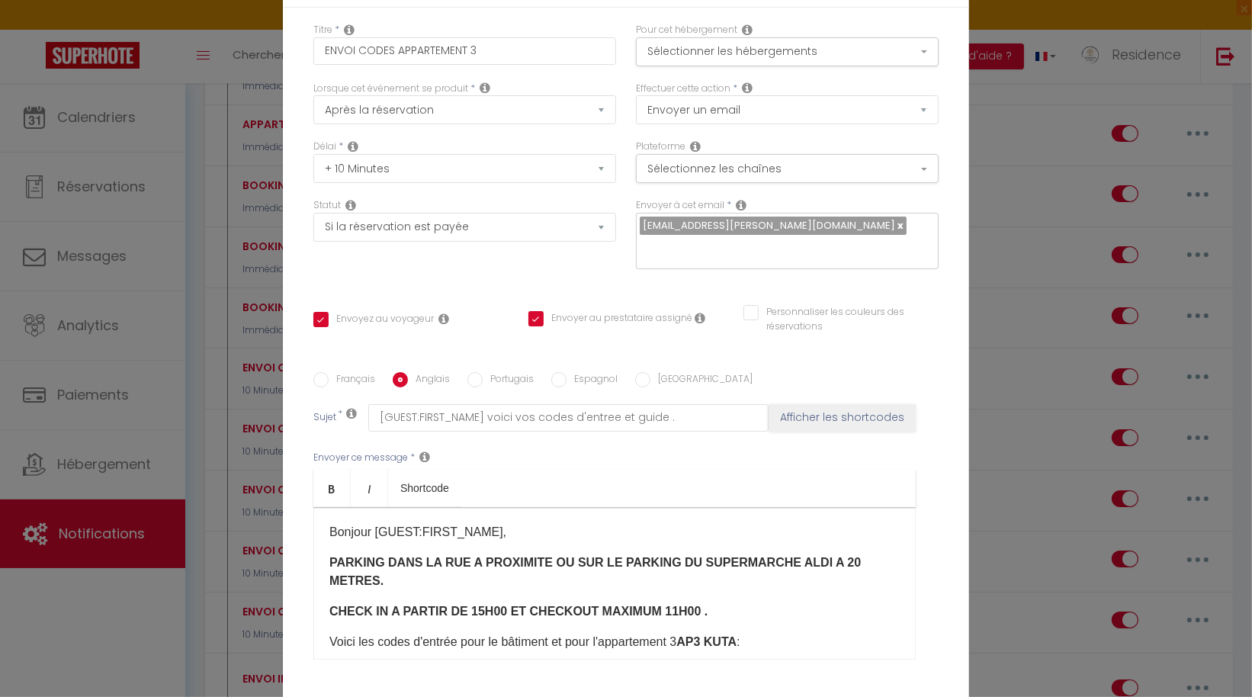
type input "[GUEST:FIRST_NAME] here are your entry codes and guide."
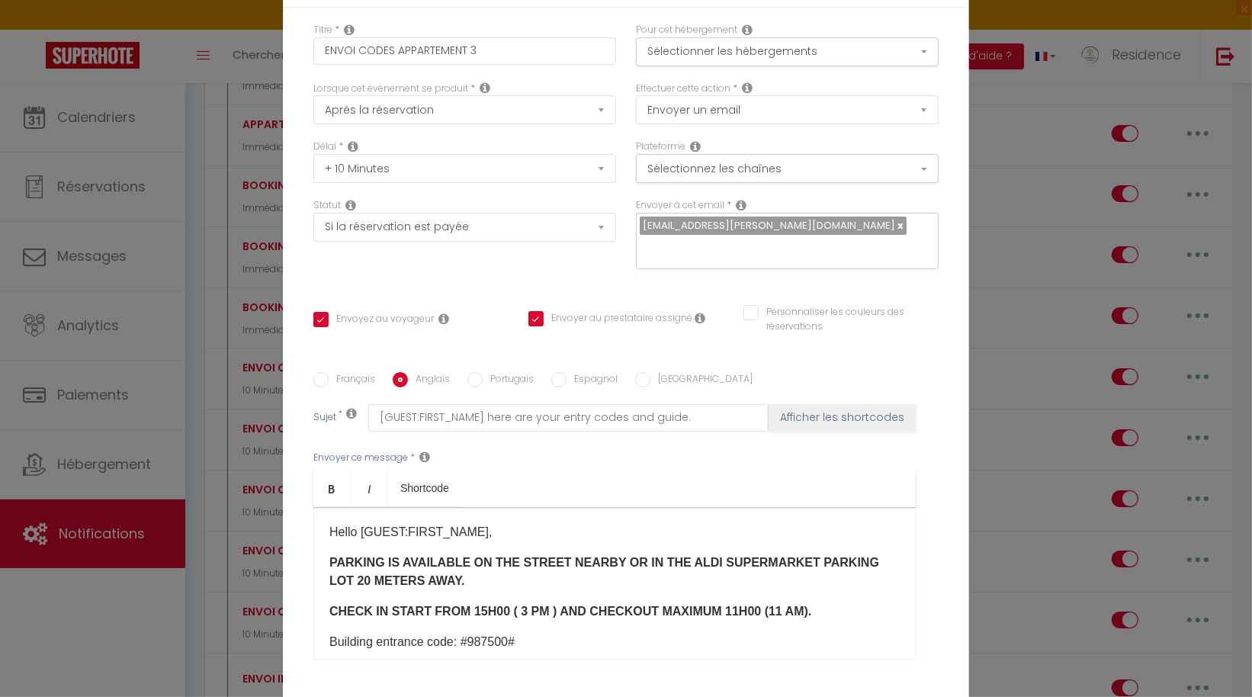
click at [834, 556] on b "PARKING IS AVAILABLE ON THE STREET NEARBY OR IN THE ALDI SUPERMARKET PARKING LO…" at bounding box center [604, 571] width 550 height 31
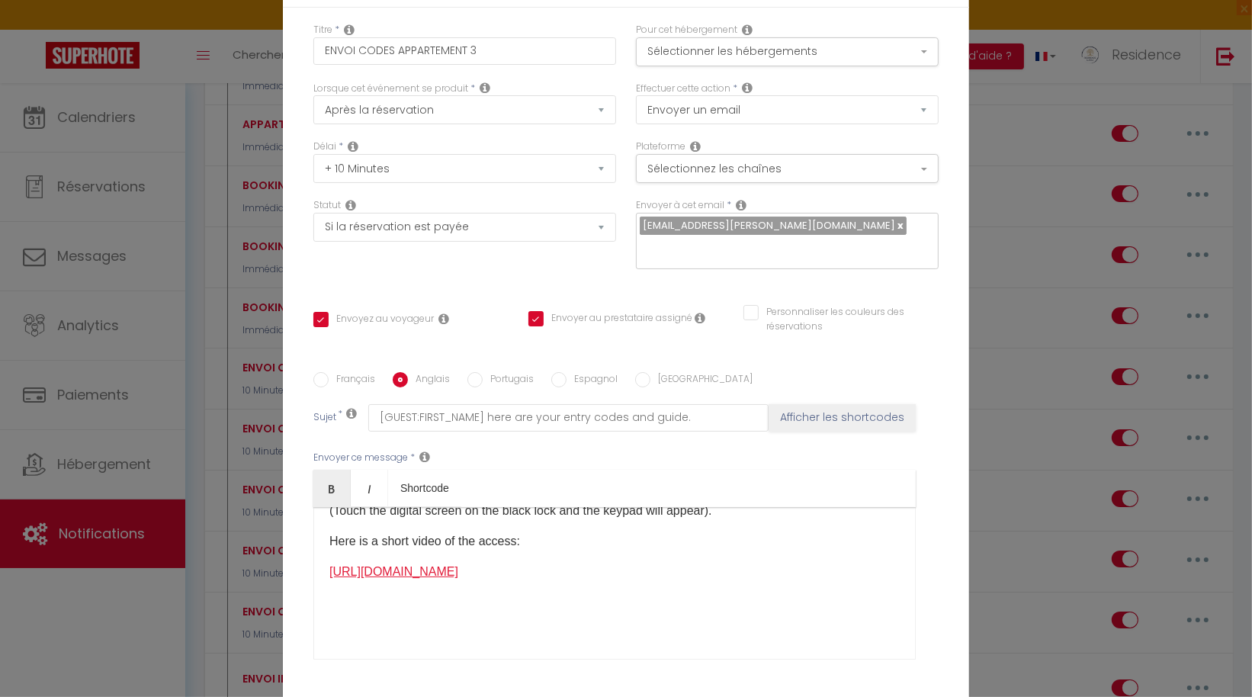
scroll to position [112, 0]
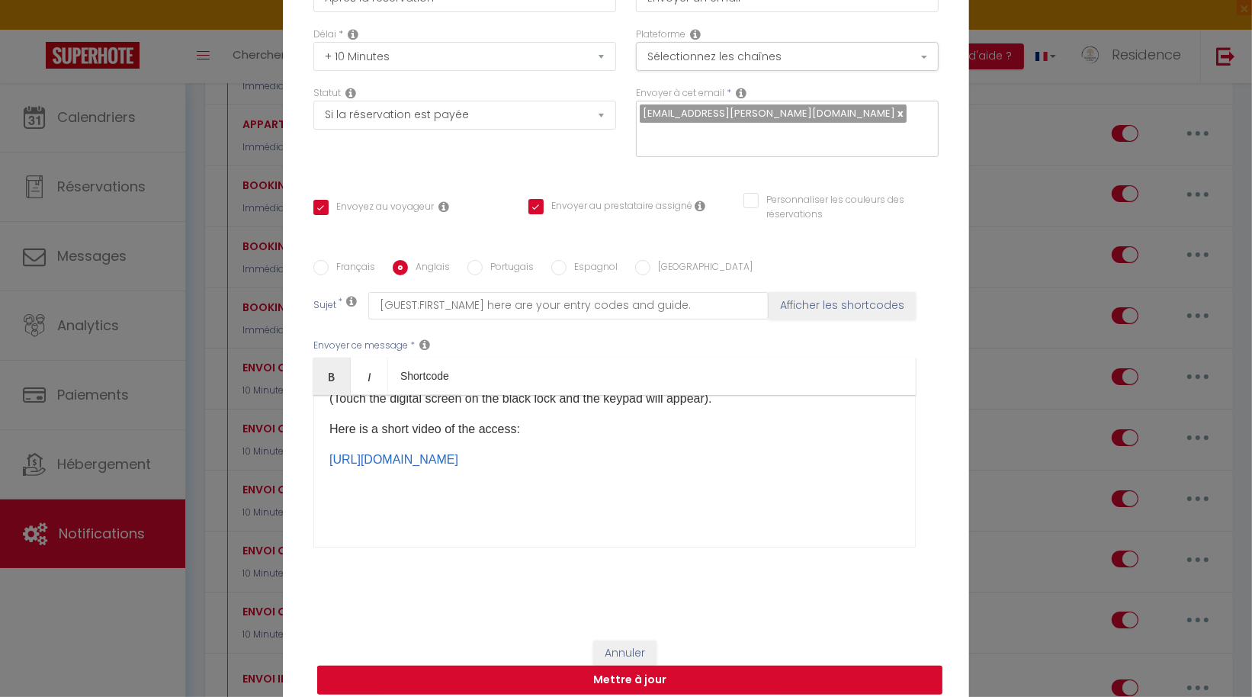
click at [636, 667] on button "Mettre à jour" at bounding box center [629, 679] width 625 height 29
checkbox input "true"
checkbox input "false"
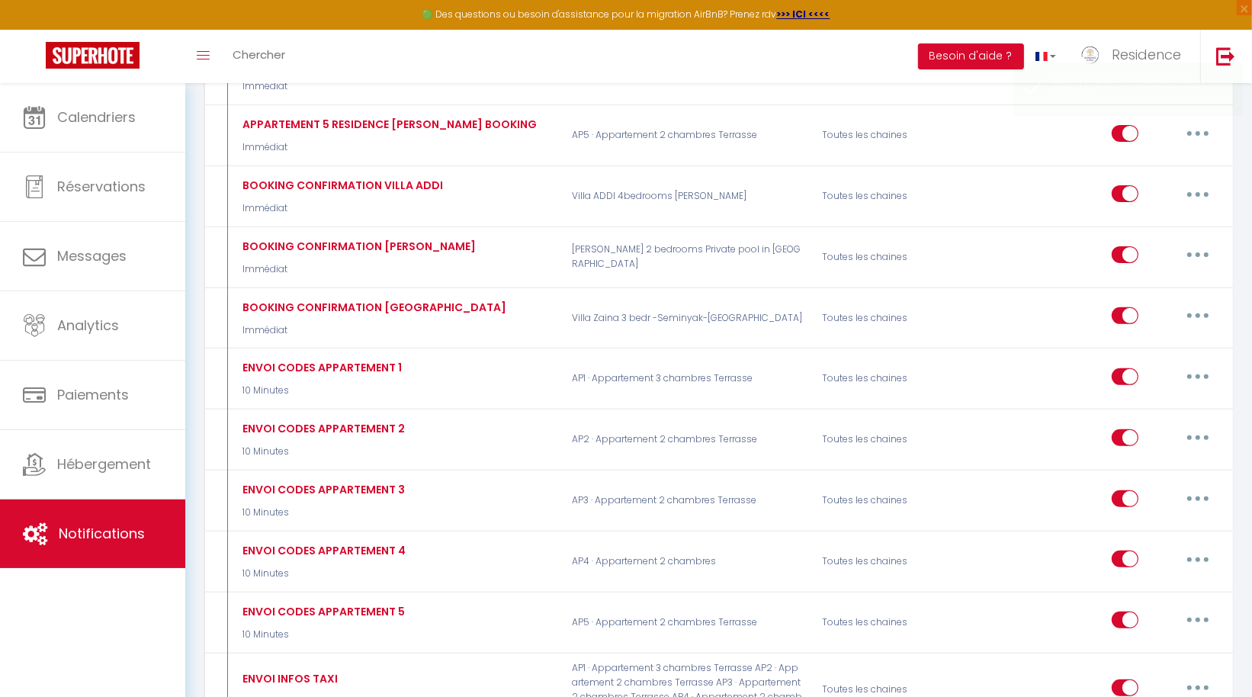
scroll to position [0, 0]
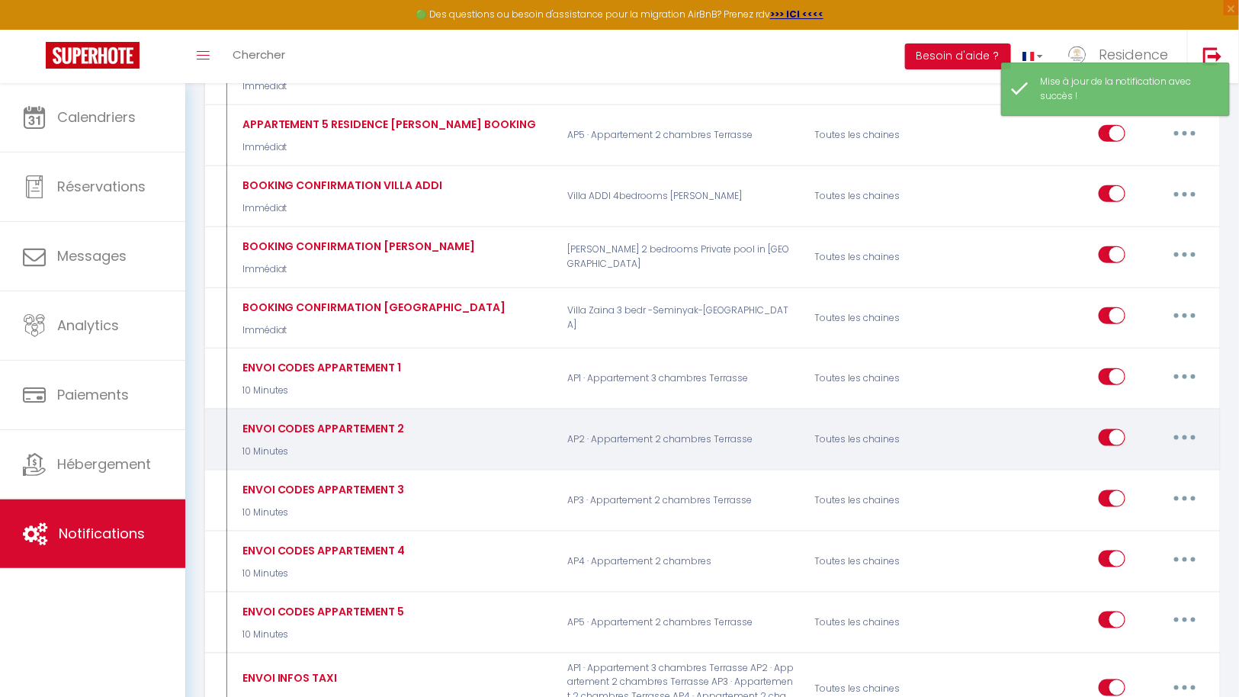
click at [1194, 431] on button "button" at bounding box center [1184, 437] width 43 height 24
click at [1136, 461] on link "Editer" at bounding box center [1144, 472] width 113 height 26
type input "ENVOI CODES APPARTEMENT 2"
select select "10 Minutes"
select select "if_booking_is_paid"
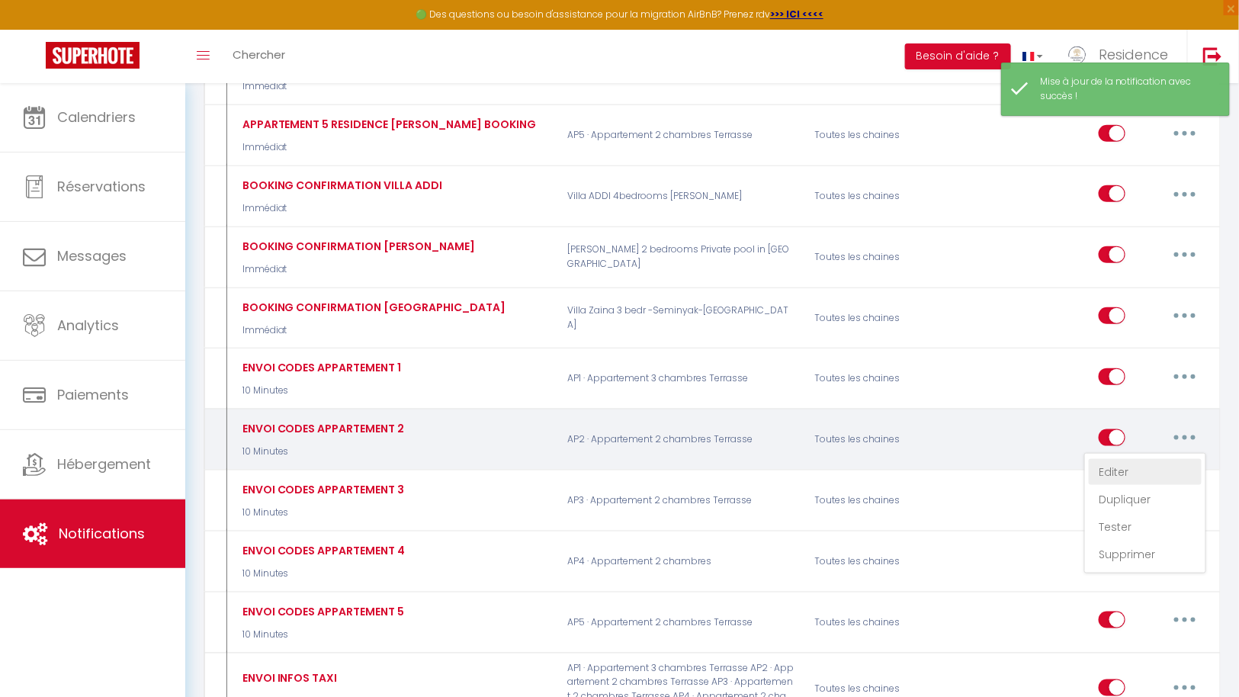
checkbox input "true"
checkbox input "false"
radio input "true"
type input "[GUEST:FIRST_NAME] voici vos codes d'entree et guide ."
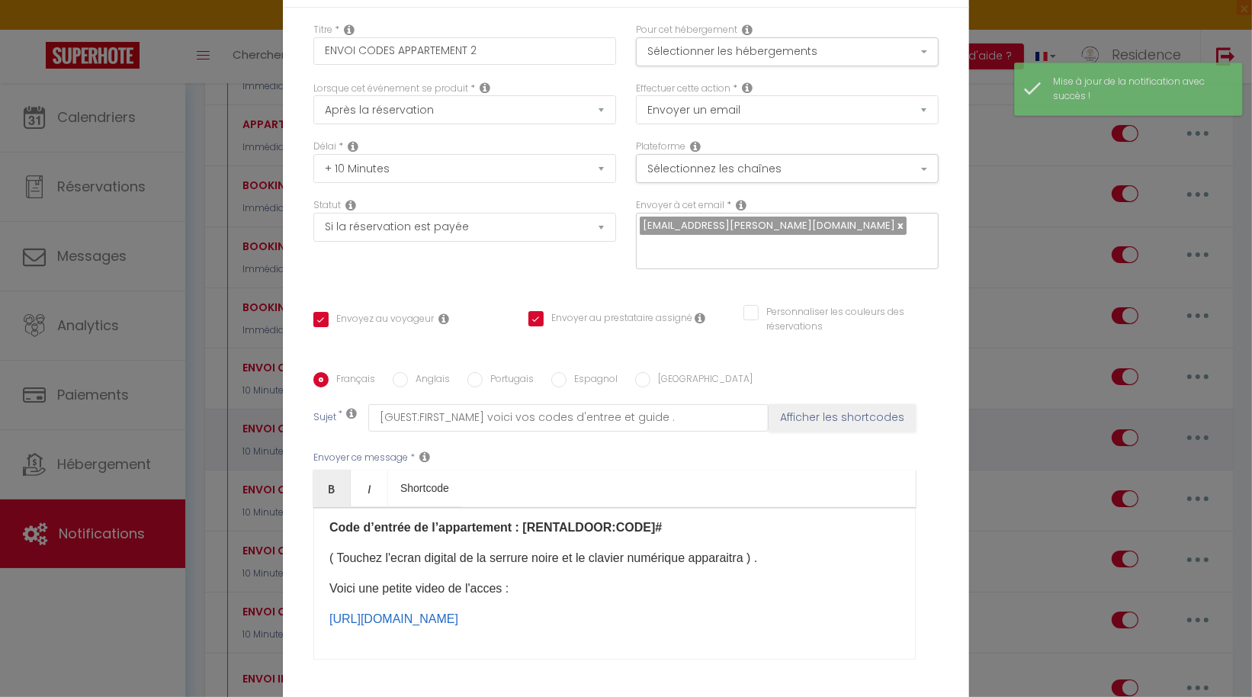
scroll to position [156, 0]
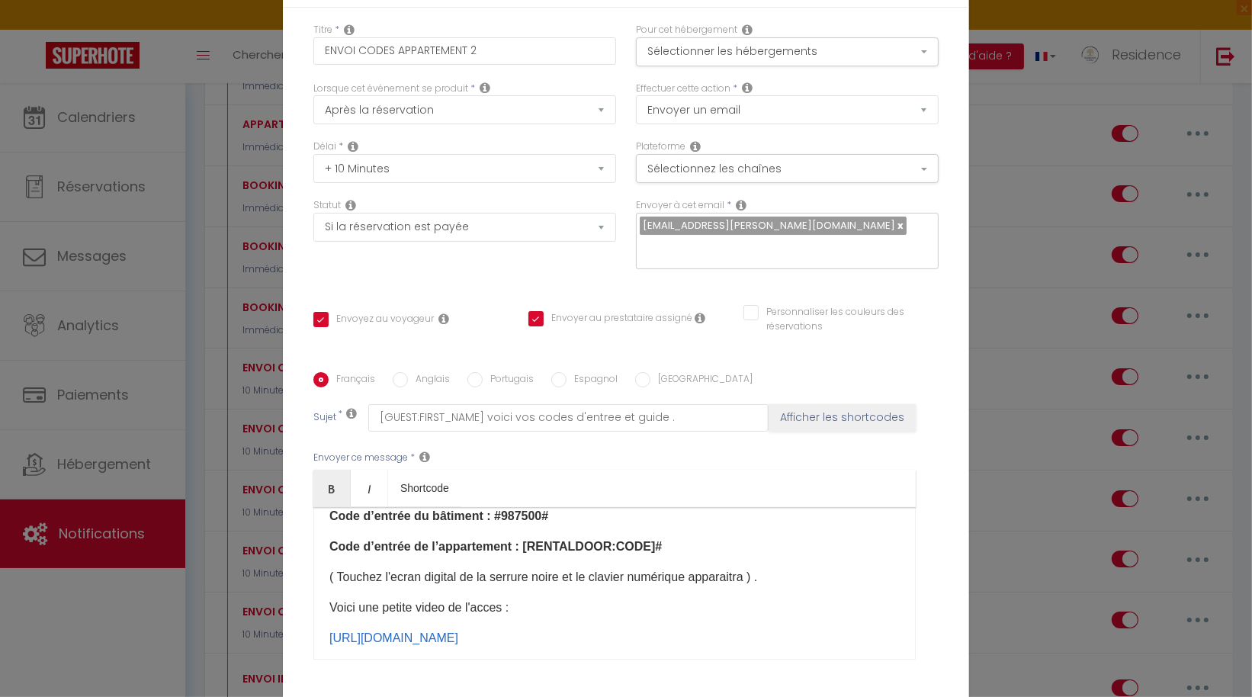
click at [408, 372] on label "Anglais" at bounding box center [429, 380] width 42 height 17
click at [405, 372] on input "Anglais" at bounding box center [400, 379] width 15 height 15
radio input "true"
checkbox input "true"
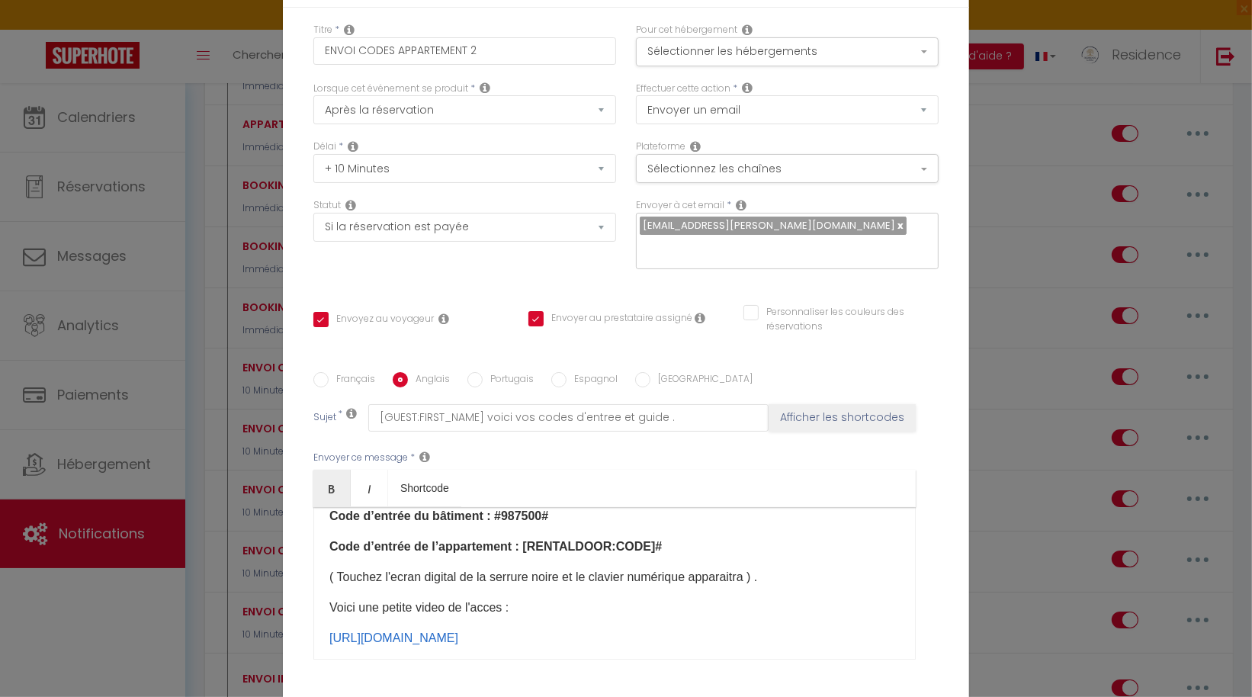
checkbox input "false"
type input "[GUEST:FIRST_NAME] here are your entry codes and guide."
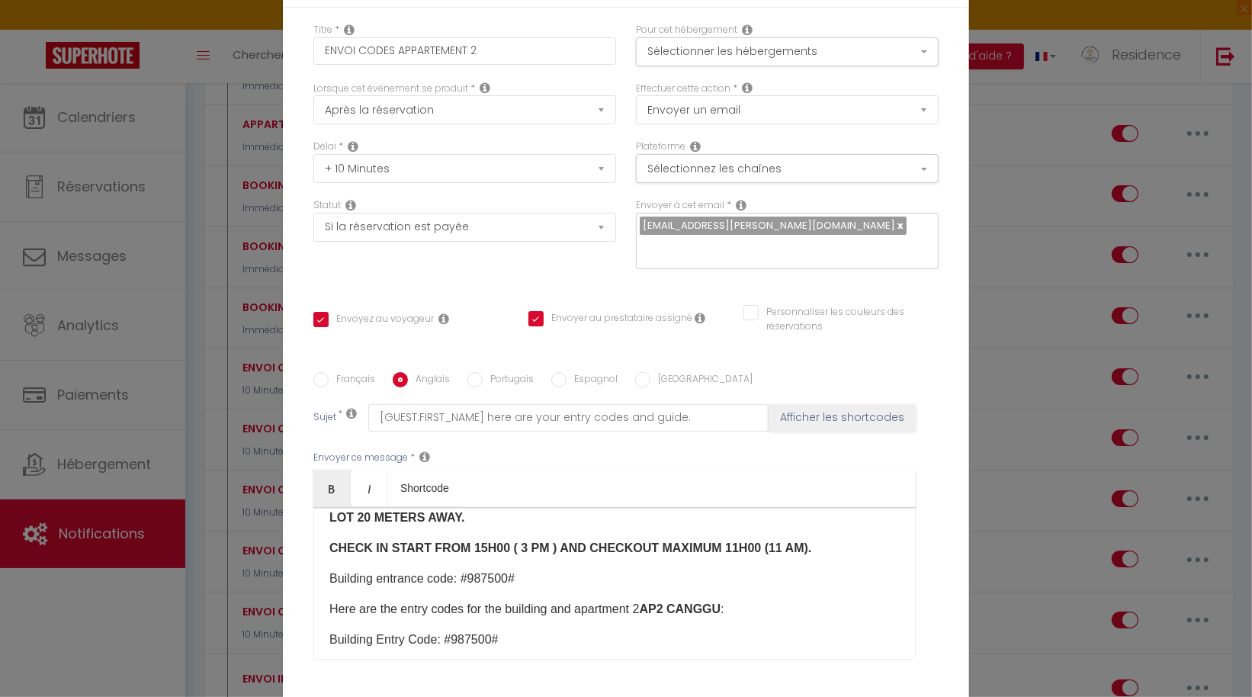
scroll to position [0, 0]
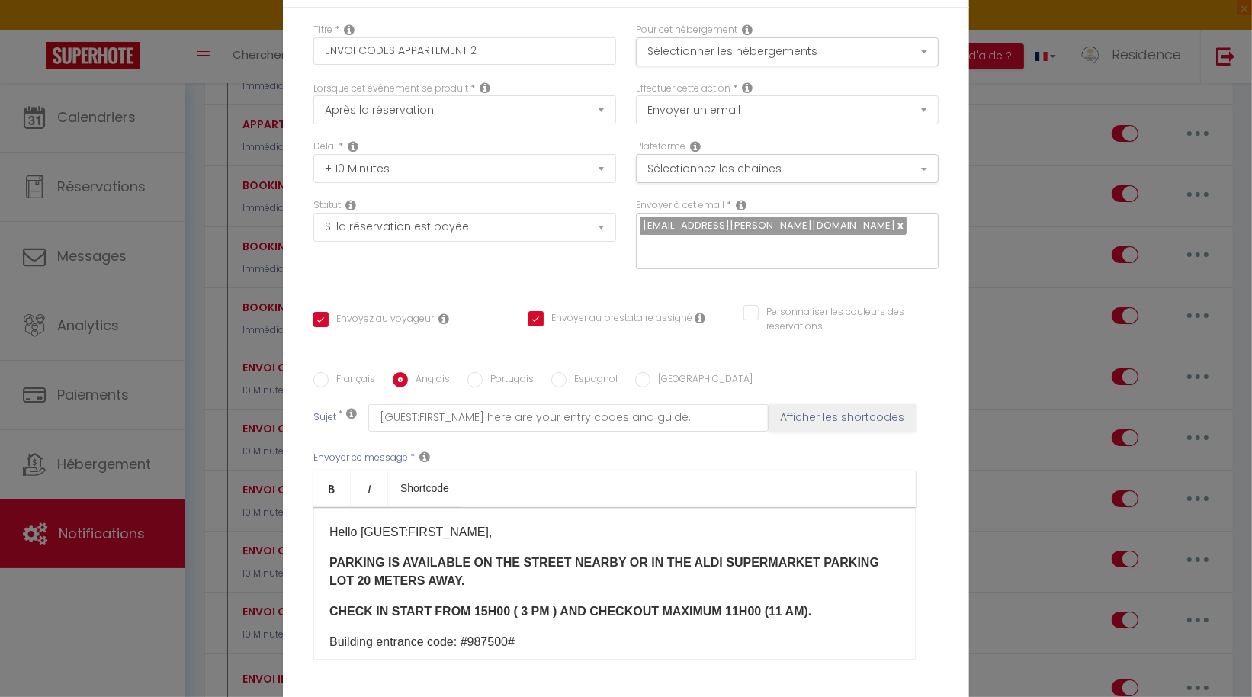
click at [841, 556] on b "PARKING IS AVAILABLE ON THE STREET NEARBY OR IN THE ALDI SUPERMARKET PARKING LO…" at bounding box center [604, 571] width 550 height 31
click at [835, 556] on b "PARKING IS AVAILABLE ON THE STREET NEARBY OR IN THE ALDI SUPERMARKET PARKING LO…" at bounding box center [604, 571] width 550 height 31
checkbox input "true"
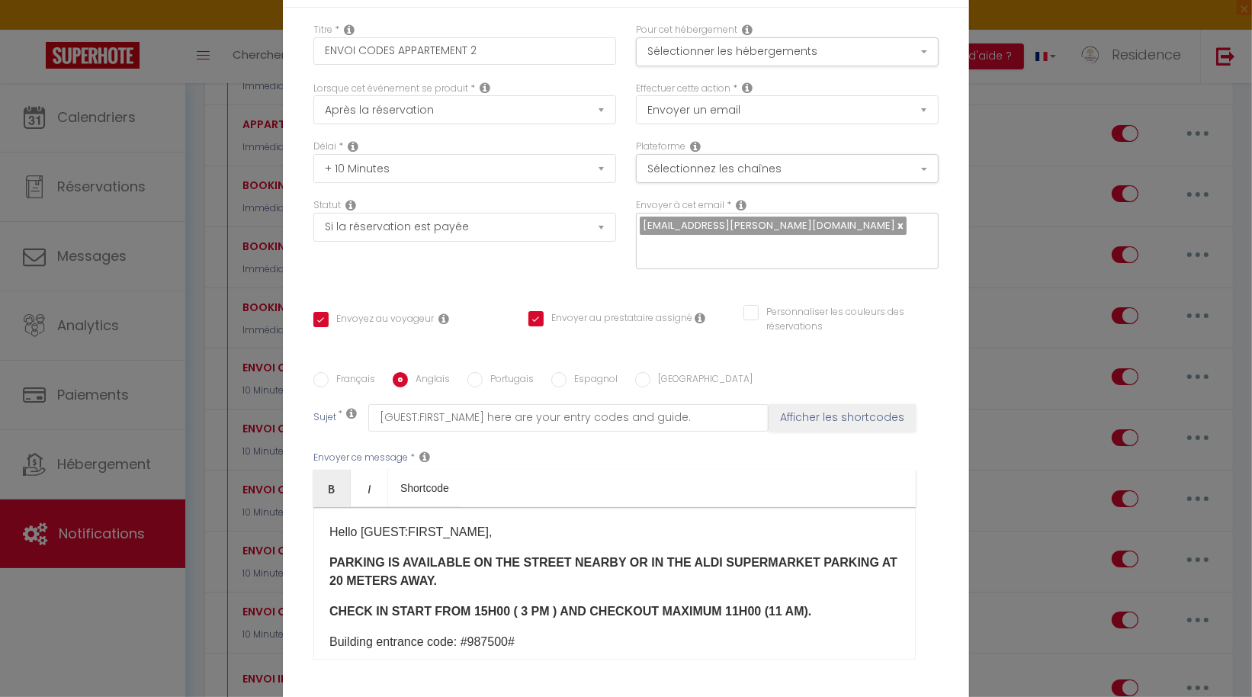
checkbox input "false"
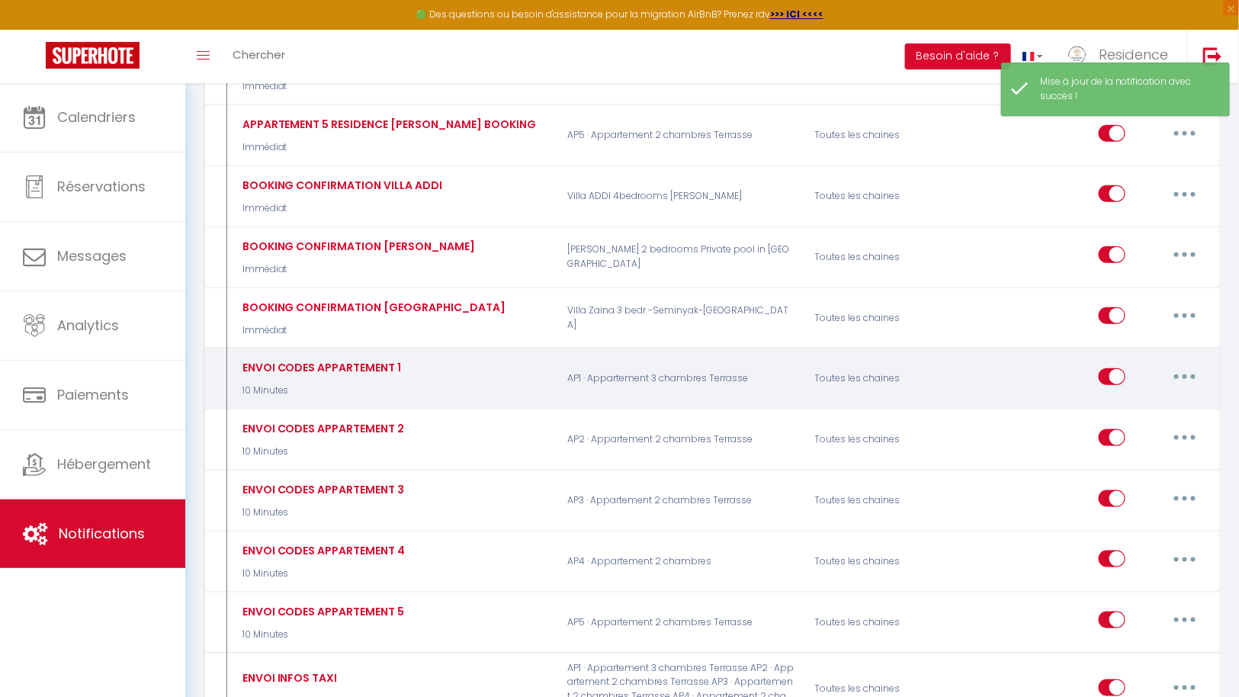
click at [1191, 367] on button "button" at bounding box center [1184, 376] width 43 height 24
click at [1126, 401] on link "Editer" at bounding box center [1144, 411] width 113 height 26
type input "ENVOI CODES APPARTEMENT 1"
select select "10 Minutes"
select select "if_booking_is_paid"
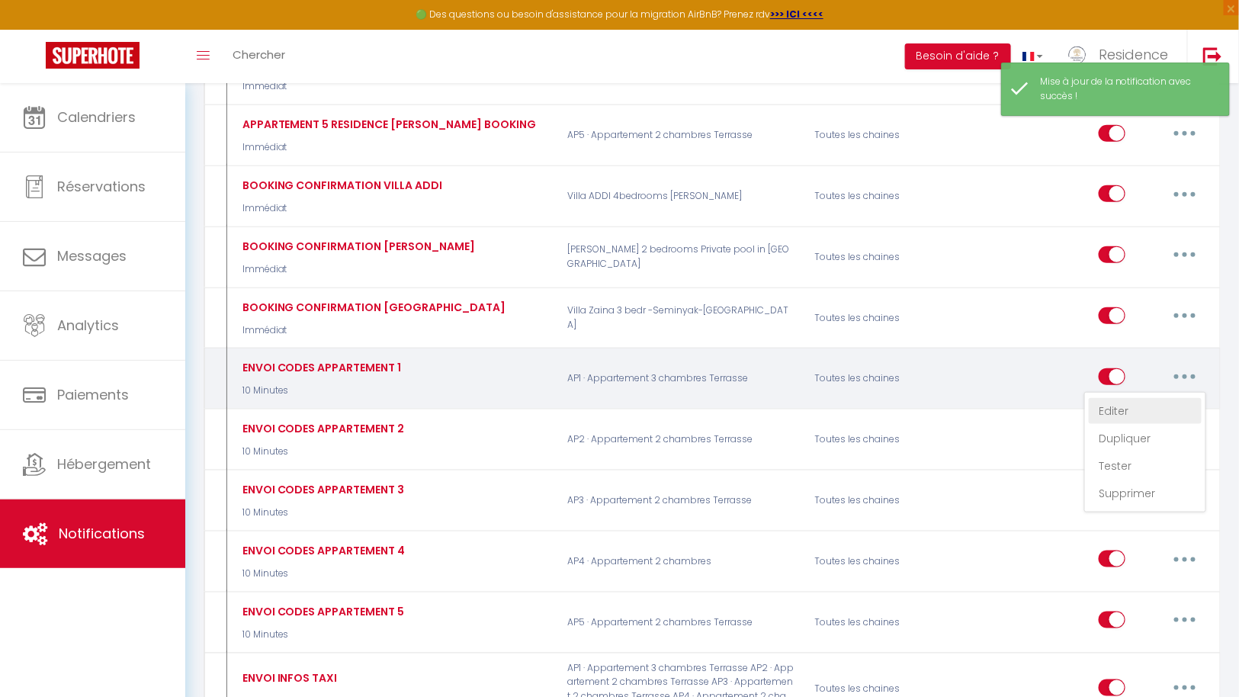
checkbox input "true"
checkbox input "false"
radio input "true"
type input "[GUEST:FIRST_NAME] voici vos codes d'entree et guide ."
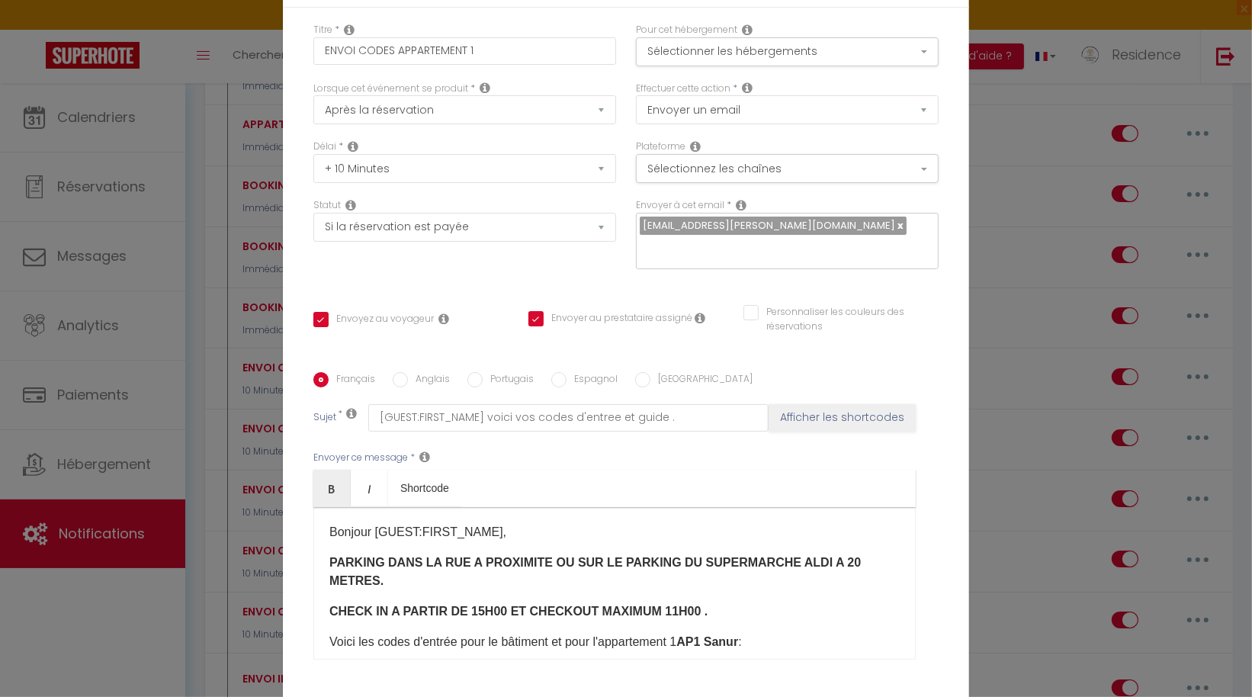
click at [396, 372] on input "Anglais" at bounding box center [400, 379] width 15 height 15
radio input "true"
checkbox input "true"
checkbox input "false"
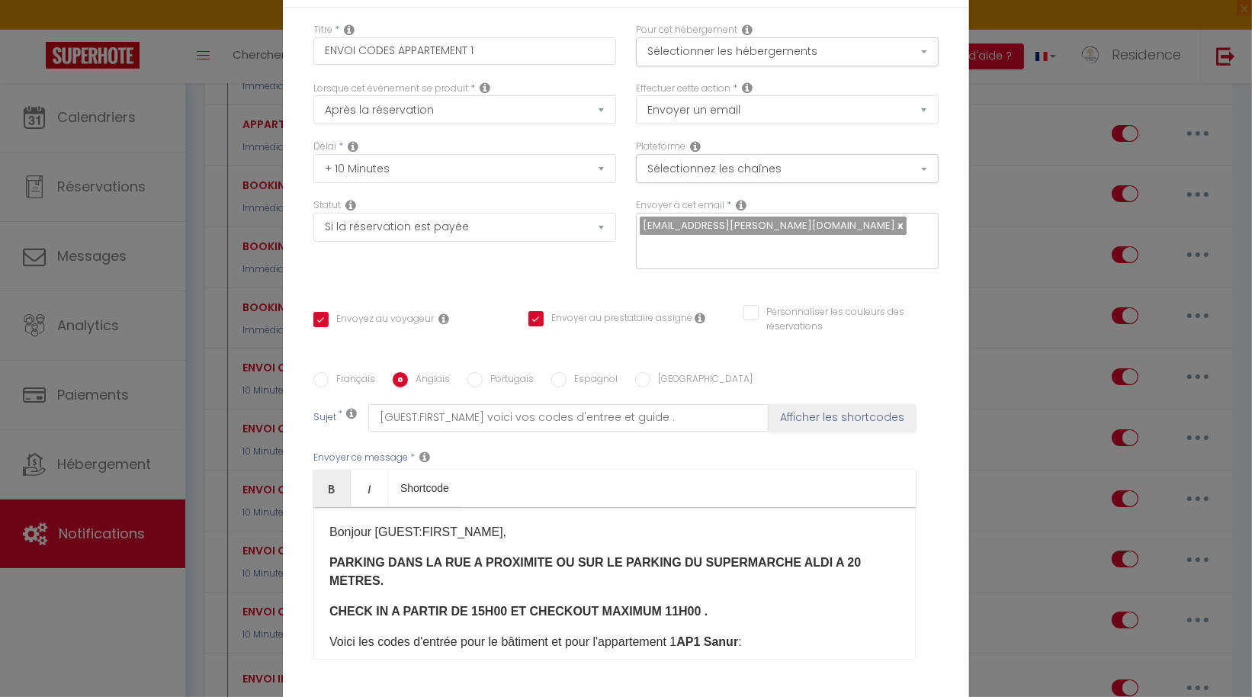
type input "[GUEST:FIRST_NAME] here are your entry codes and guide."
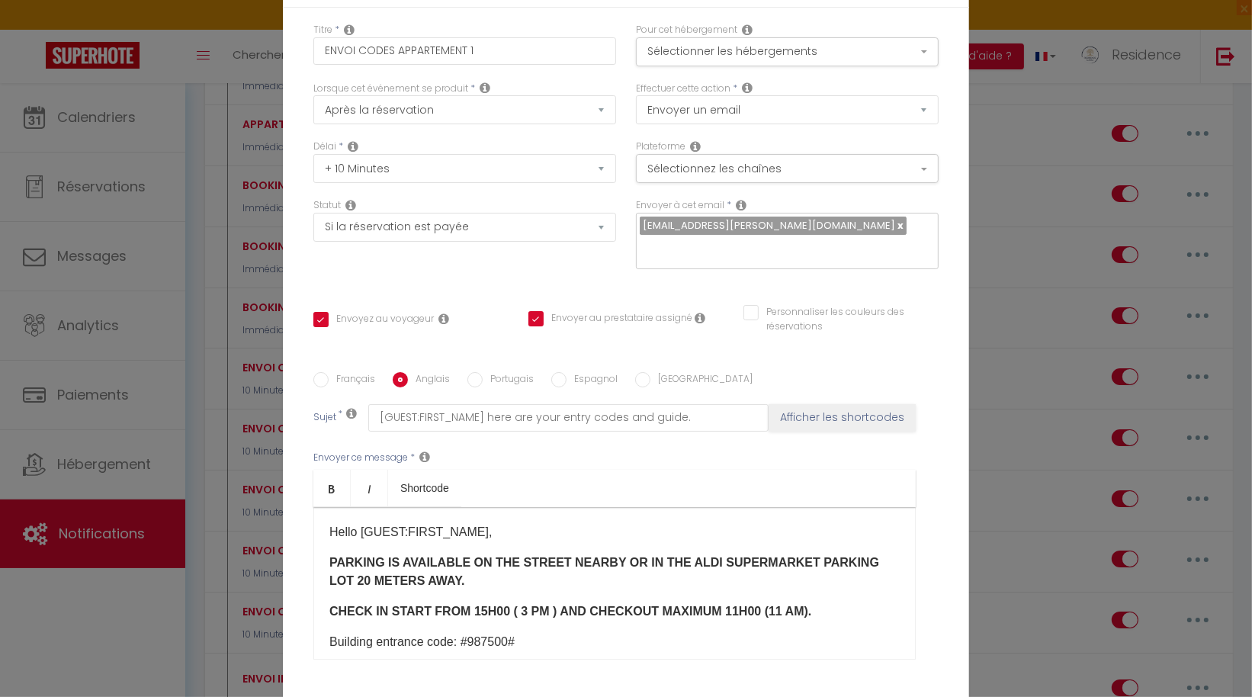
click at [834, 556] on strong "PARKING IS AVAILABLE ON THE STREET NEARBY OR IN THE ALDI SUPERMARKET PARKING LO…" at bounding box center [604, 571] width 550 height 31
checkbox input "true"
checkbox input "false"
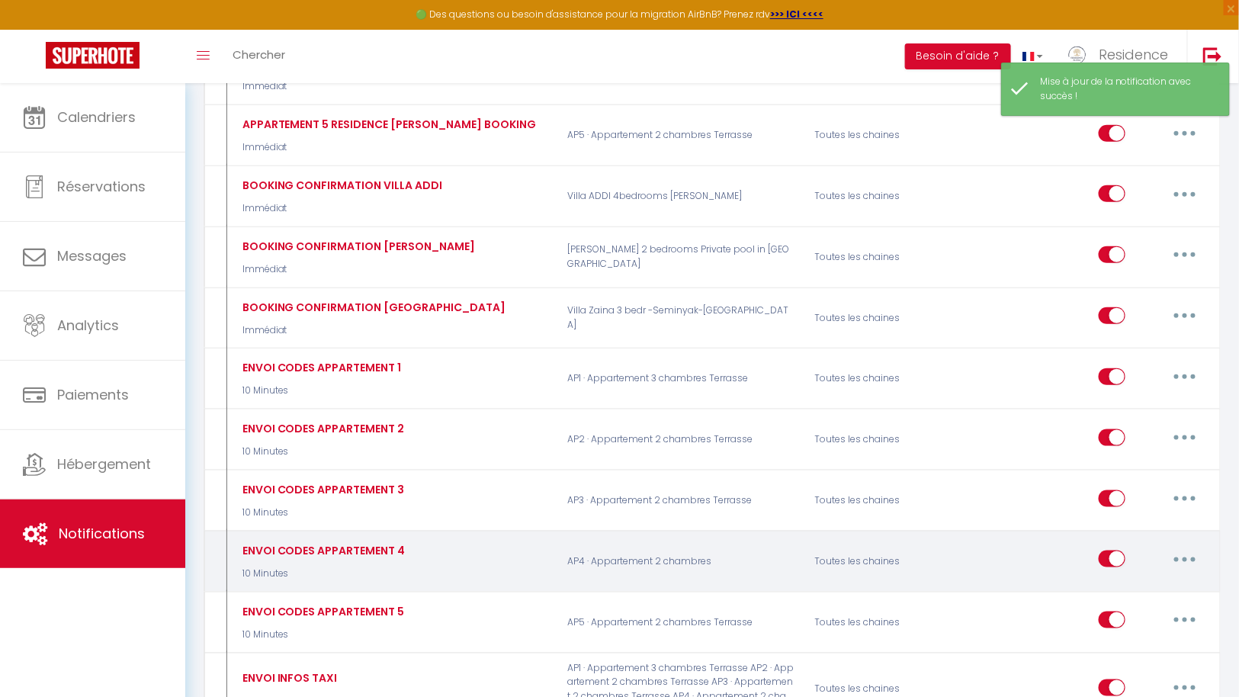
click at [1183, 547] on button "button" at bounding box center [1184, 559] width 43 height 24
click at [1107, 584] on link "Editer" at bounding box center [1144, 594] width 113 height 26
type input "ENVOI CODES APPARTEMENT 4"
select select "10 Minutes"
select select "if_booking_is_paid"
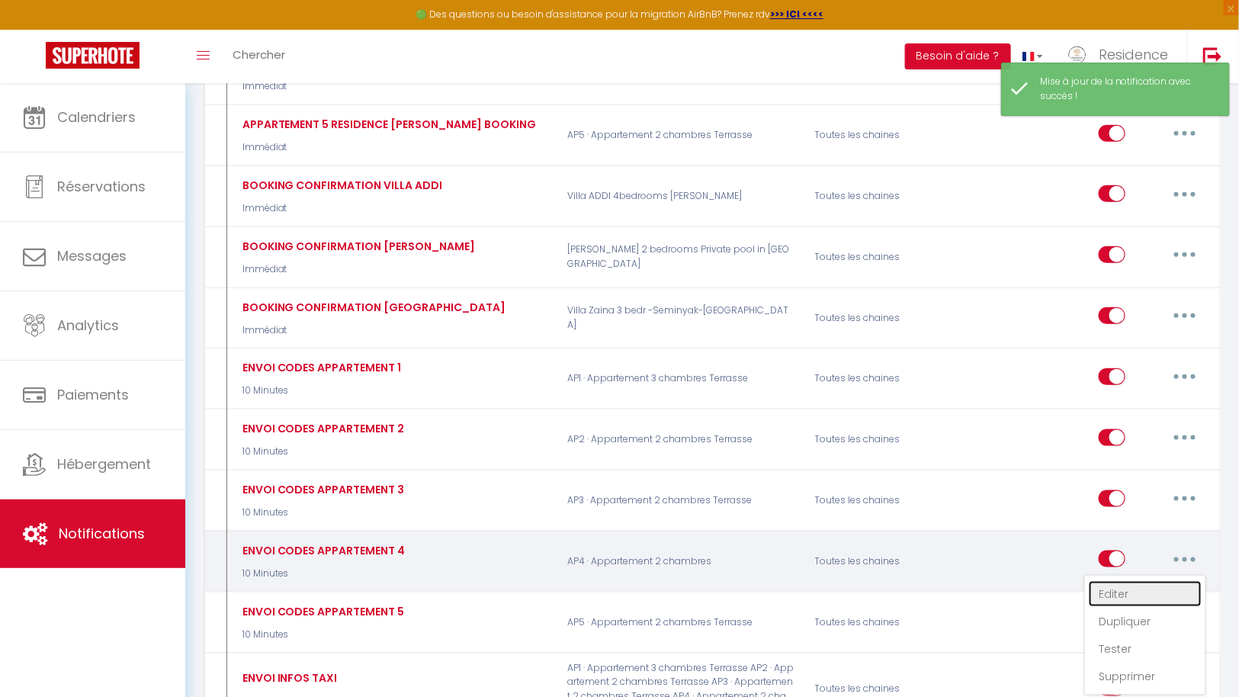
checkbox input "true"
checkbox input "false"
radio input "true"
type input "[GUEST:FIRST_NAME] voici vos codes d'entree et guide ."
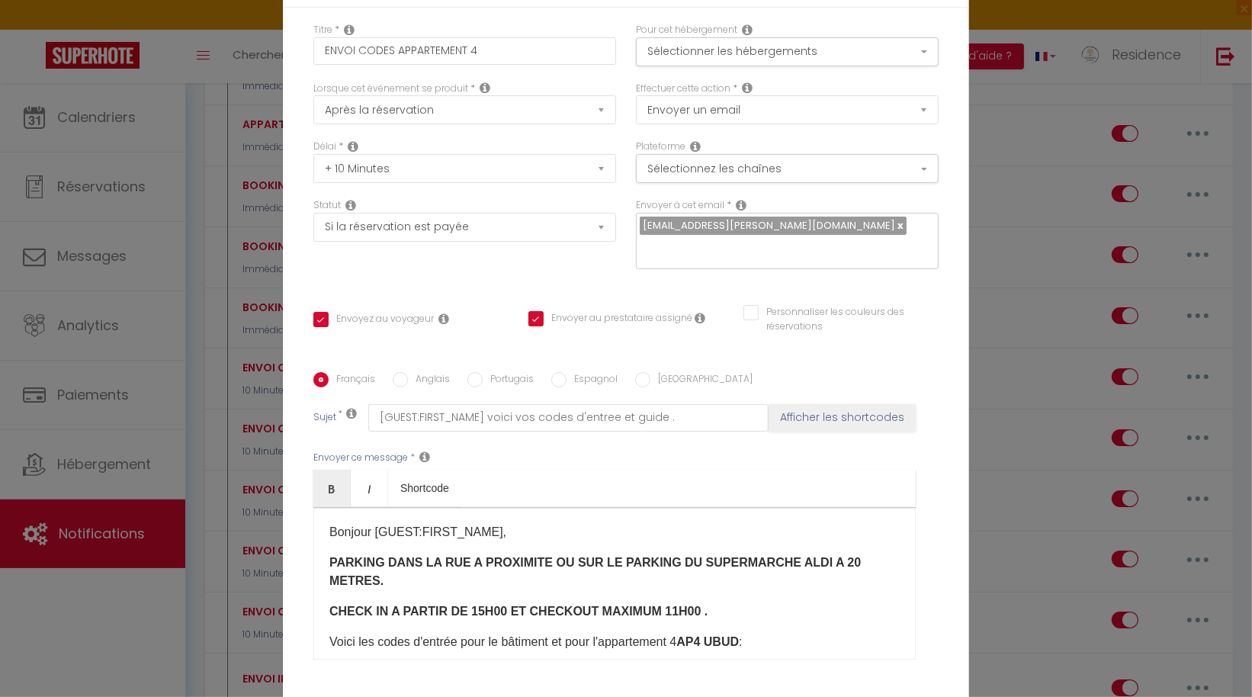
click at [409, 372] on label "Anglais" at bounding box center [429, 380] width 42 height 17
click at [408, 372] on input "Anglais" at bounding box center [400, 379] width 15 height 15
radio input "true"
checkbox input "true"
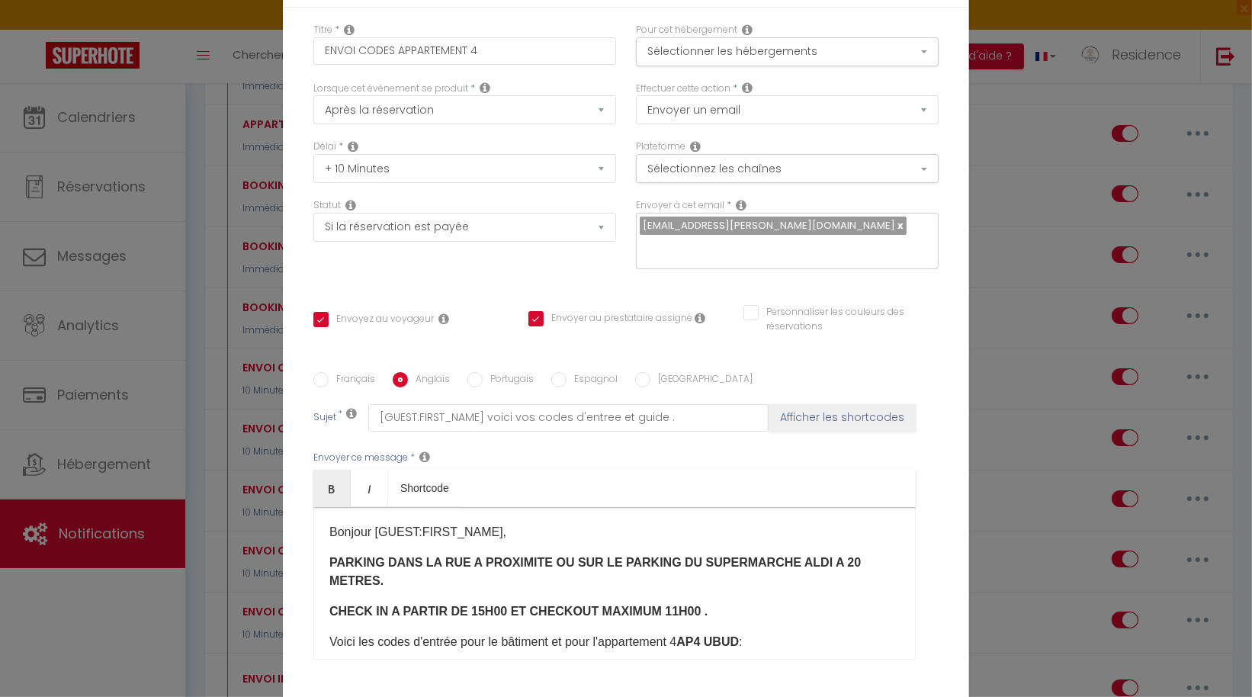
checkbox input "false"
type input "[GUEST:FIRST_NAME] here are your entry codes and guide."
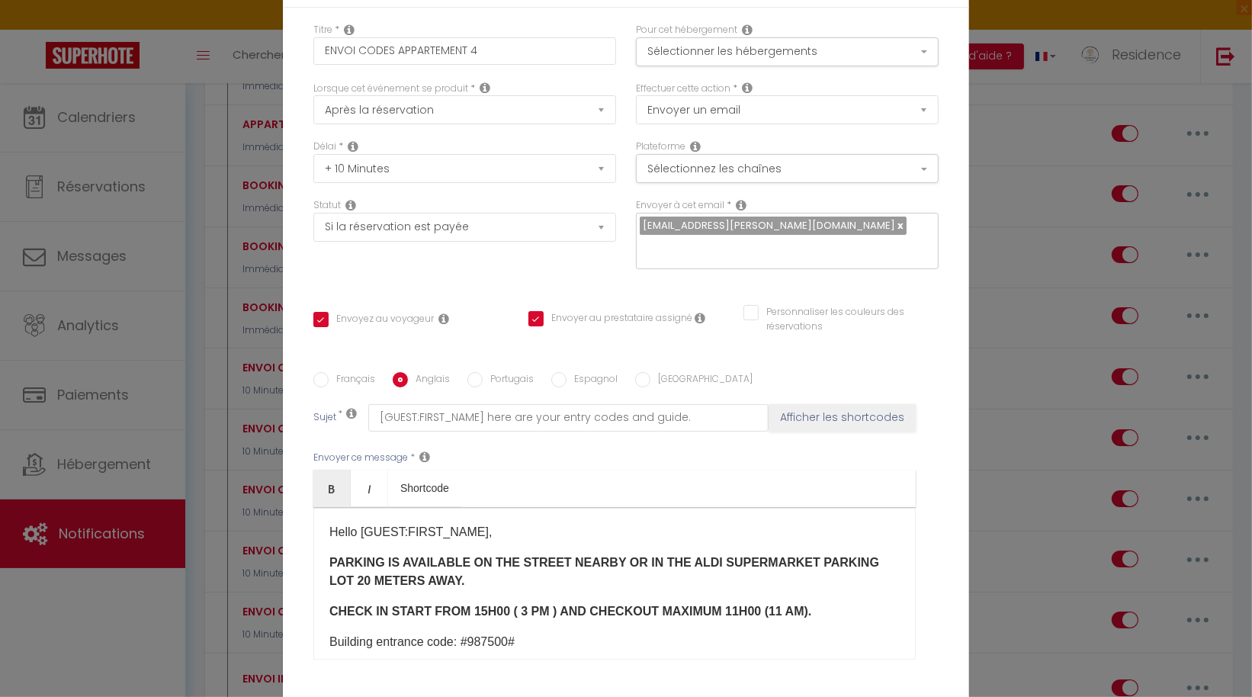
click at [832, 556] on b "PARKING IS AVAILABLE ON THE STREET NEARBY OR IN THE ALDI SUPERMARKET PARKING LO…" at bounding box center [604, 571] width 550 height 31
checkbox input "true"
checkbox input "false"
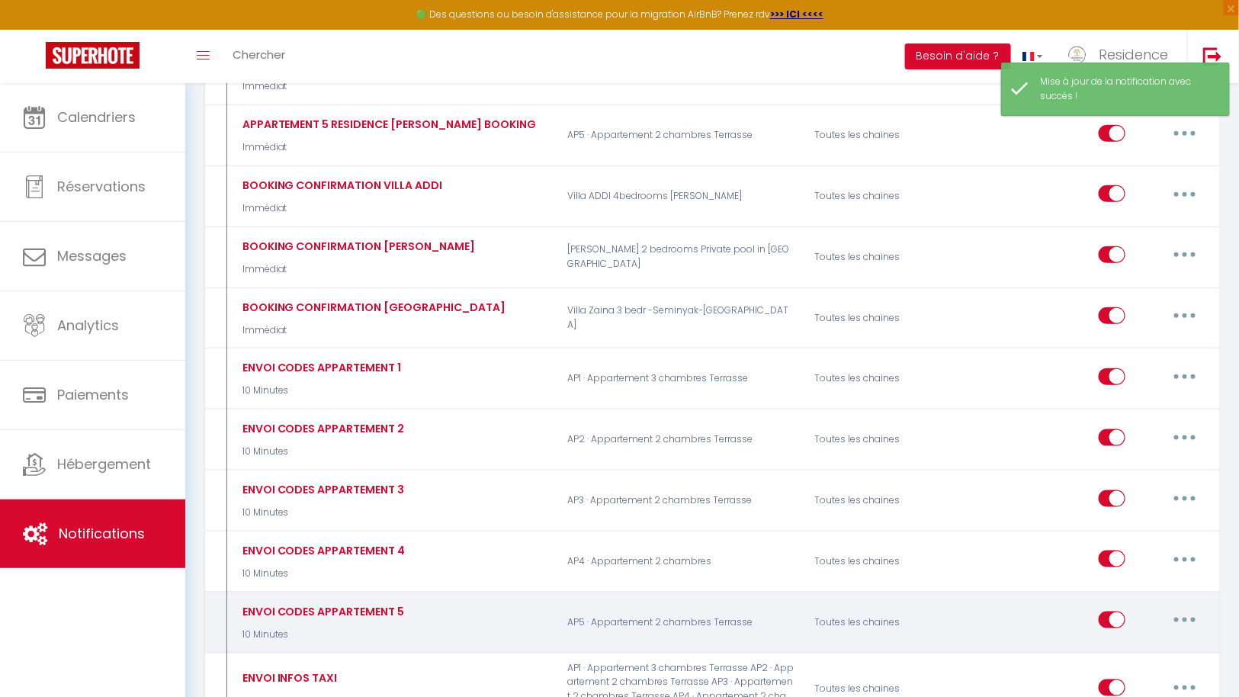
click at [1191, 607] on button "button" at bounding box center [1184, 619] width 43 height 24
click at [1131, 642] on link "Editer" at bounding box center [1144, 655] width 113 height 26
type input "ENVOI CODES APPARTEMENT 5"
select select "10 Minutes"
select select "if_booking_is_paid"
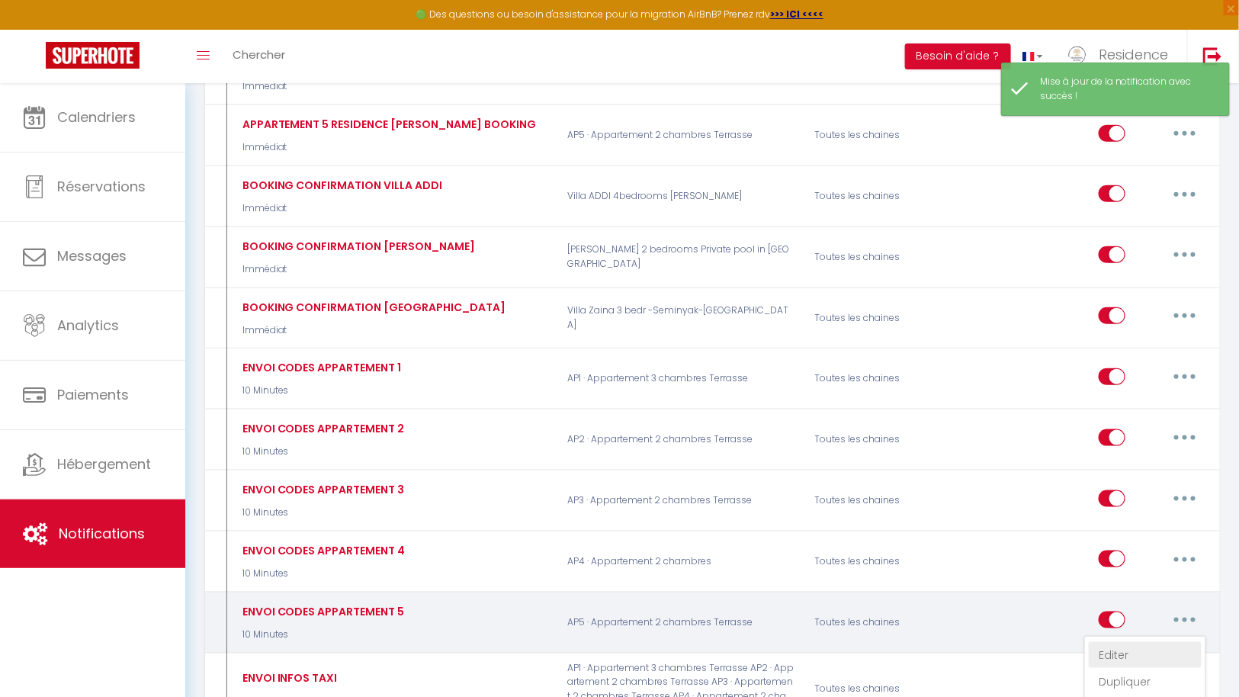
checkbox input "true"
checkbox input "false"
radio input "true"
type input "[GUEST:FIRST_NAME] voici vos codes d'entree et guide ."
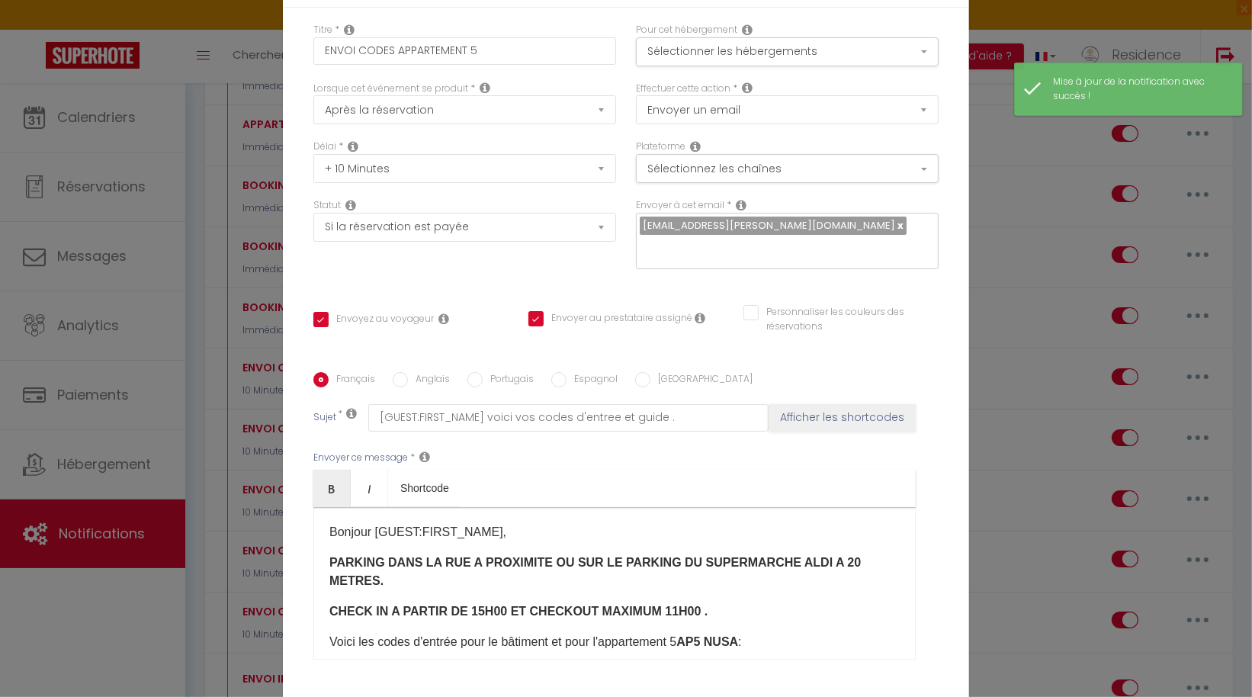
click at [408, 372] on label "Anglais" at bounding box center [429, 380] width 42 height 17
click at [405, 372] on input "Anglais" at bounding box center [400, 379] width 15 height 15
radio input "true"
checkbox input "true"
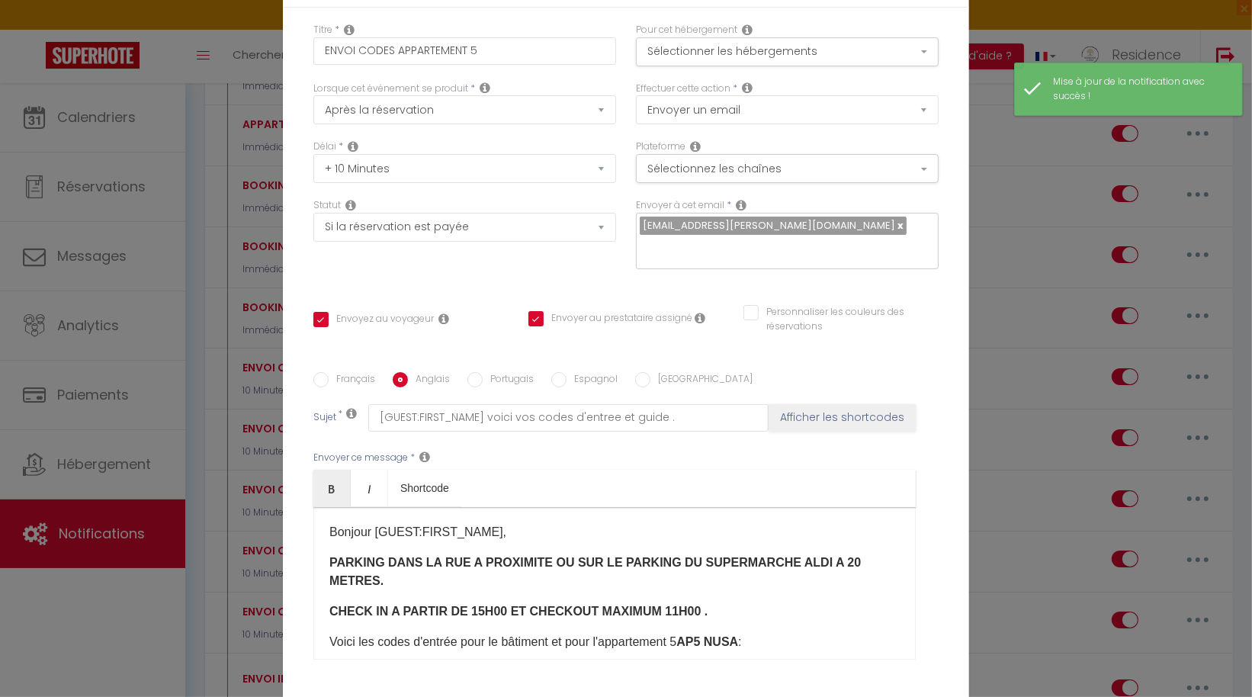
checkbox input "false"
type input "[GUEST:FIRST_NAME] here are your entry codes and guide."
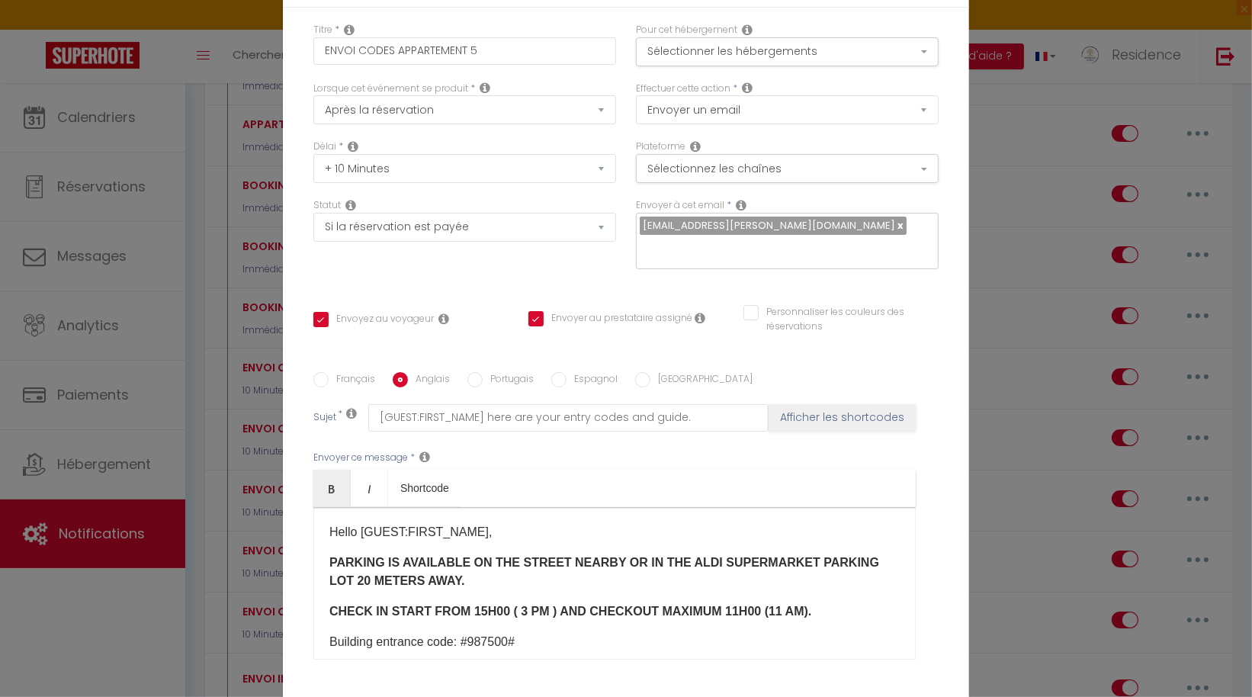
click at [838, 556] on b "PARKING IS AVAILABLE ON THE STREET NEARBY OR IN THE ALDI SUPERMARKET PARKING LO…" at bounding box center [604, 571] width 550 height 31
checkbox input "true"
checkbox input "false"
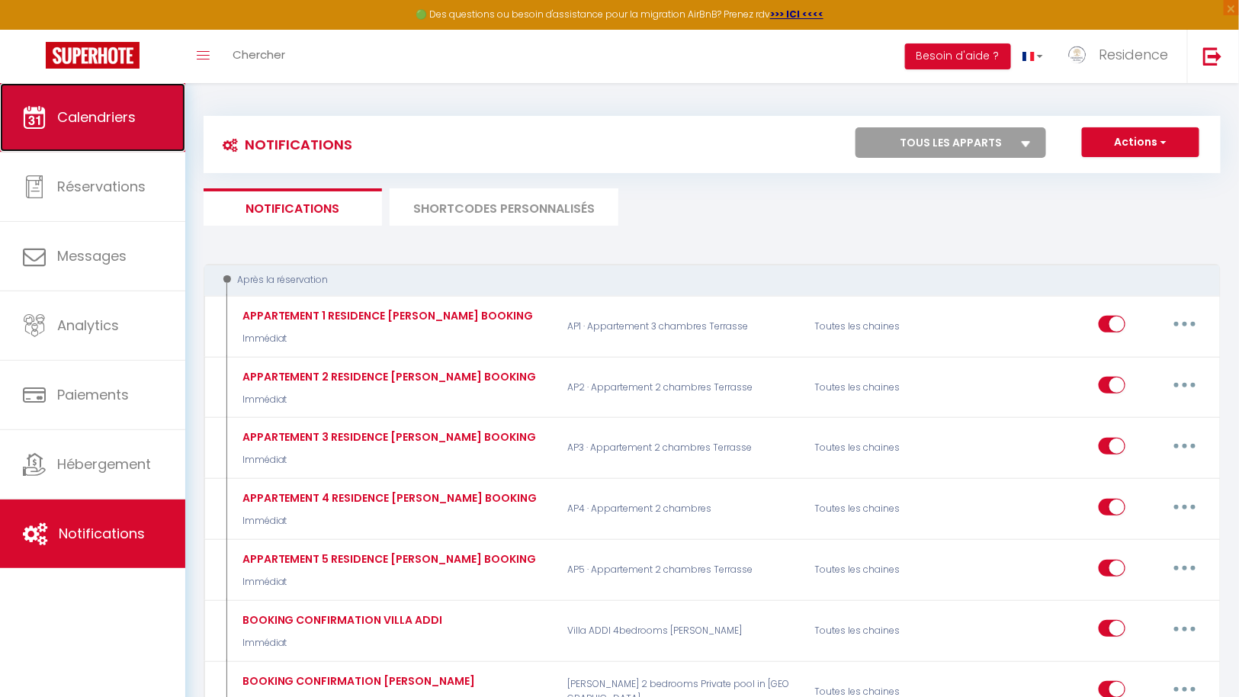
click at [108, 125] on span "Calendriers" at bounding box center [96, 116] width 79 height 19
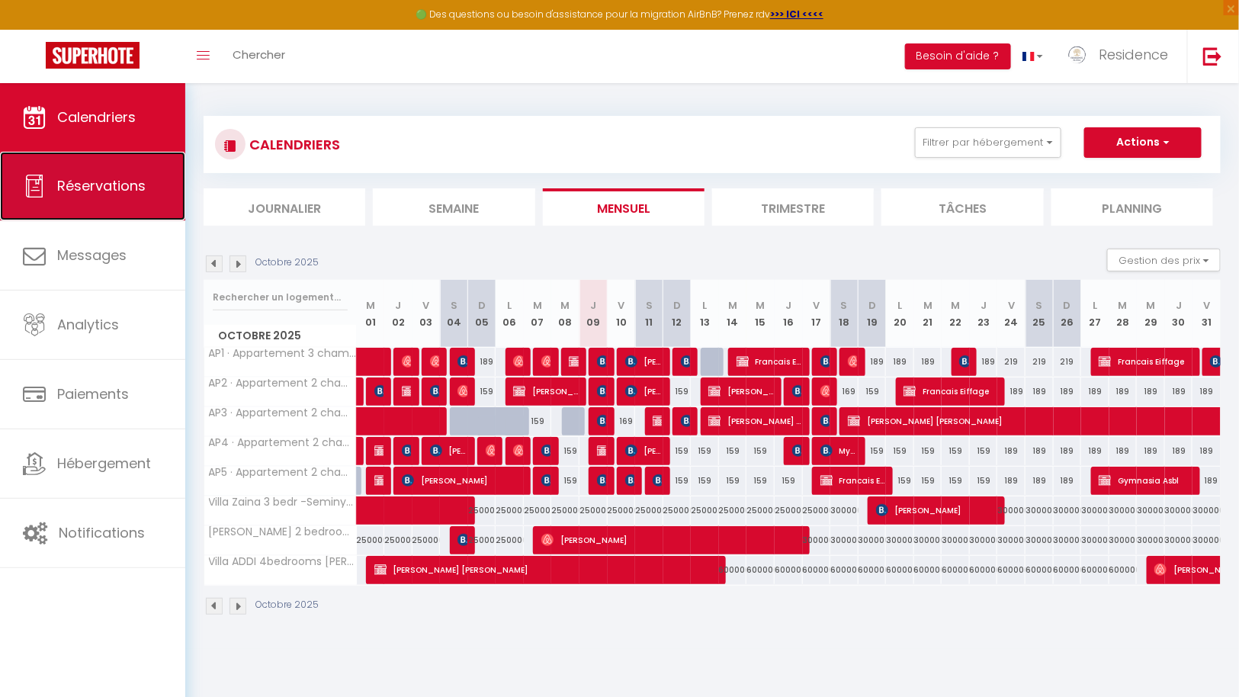
click at [93, 166] on link "Réservations" at bounding box center [92, 186] width 185 height 69
select select "not_cancelled"
